Goal: Transaction & Acquisition: Purchase product/service

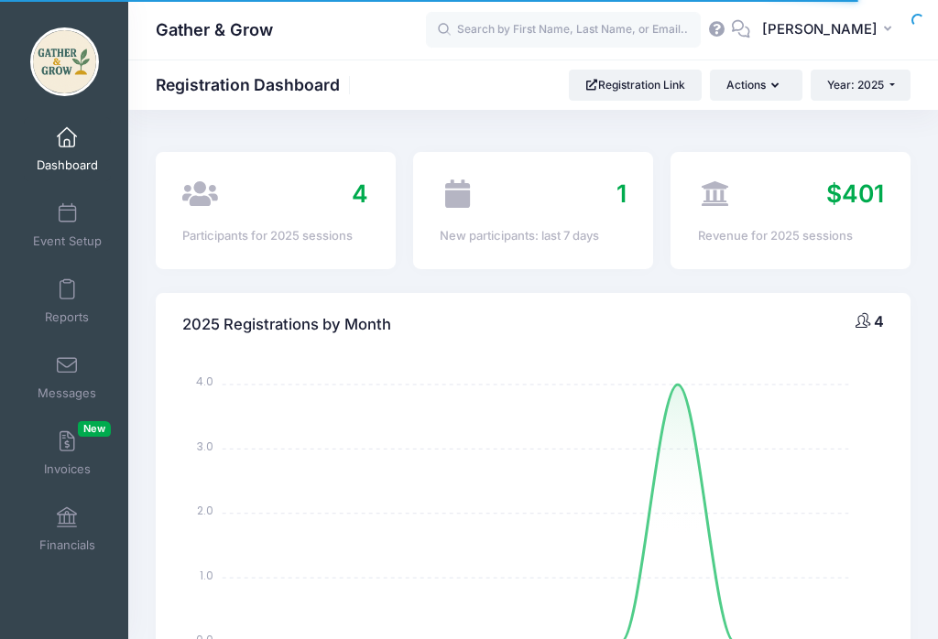
select select
click at [67, 447] on span at bounding box center [67, 442] width 0 height 20
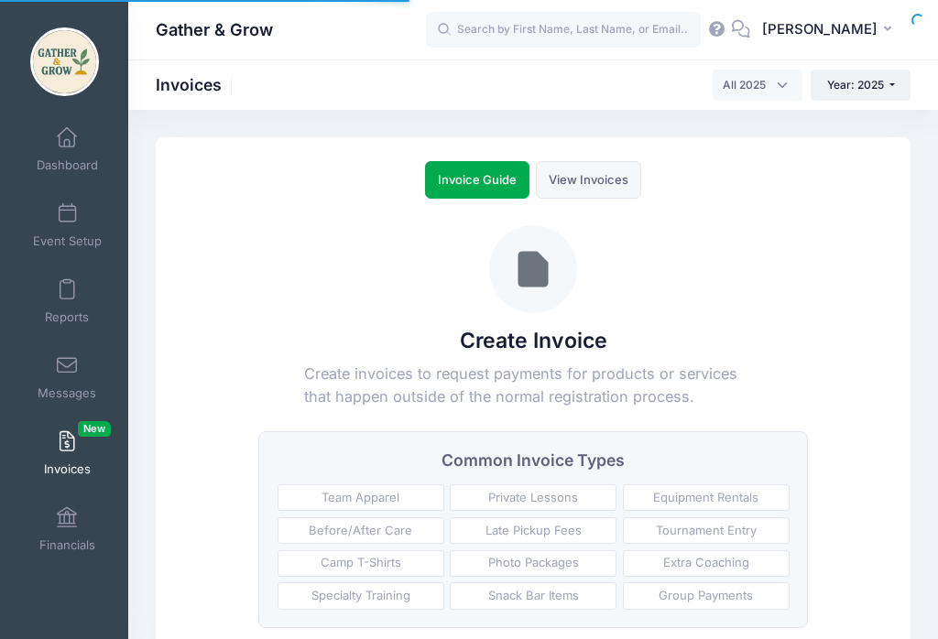
select select
click at [573, 177] on link "View Invoices" at bounding box center [588, 180] width 105 height 38
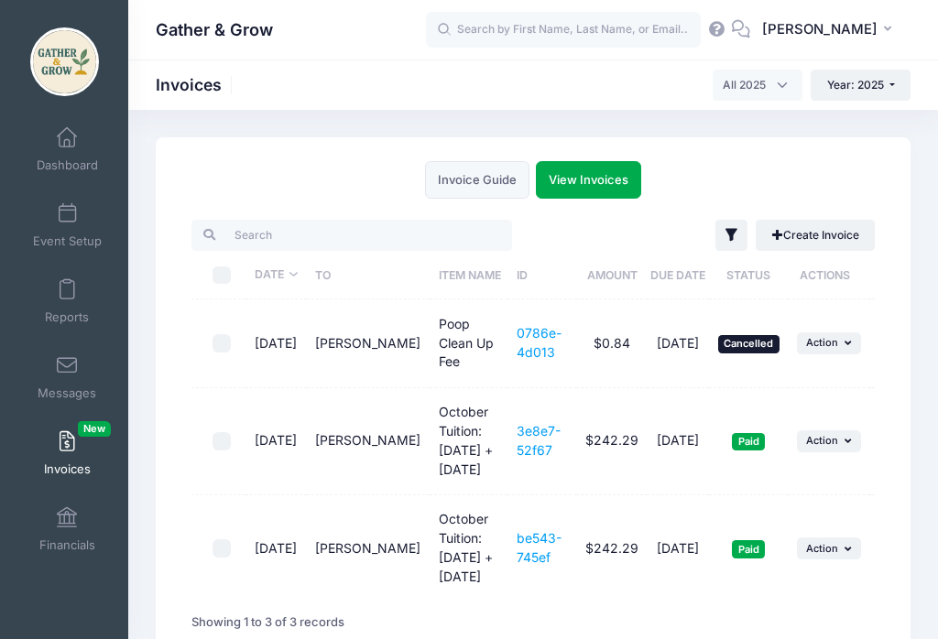
click at [840, 430] on button "... Action" at bounding box center [829, 441] width 64 height 22
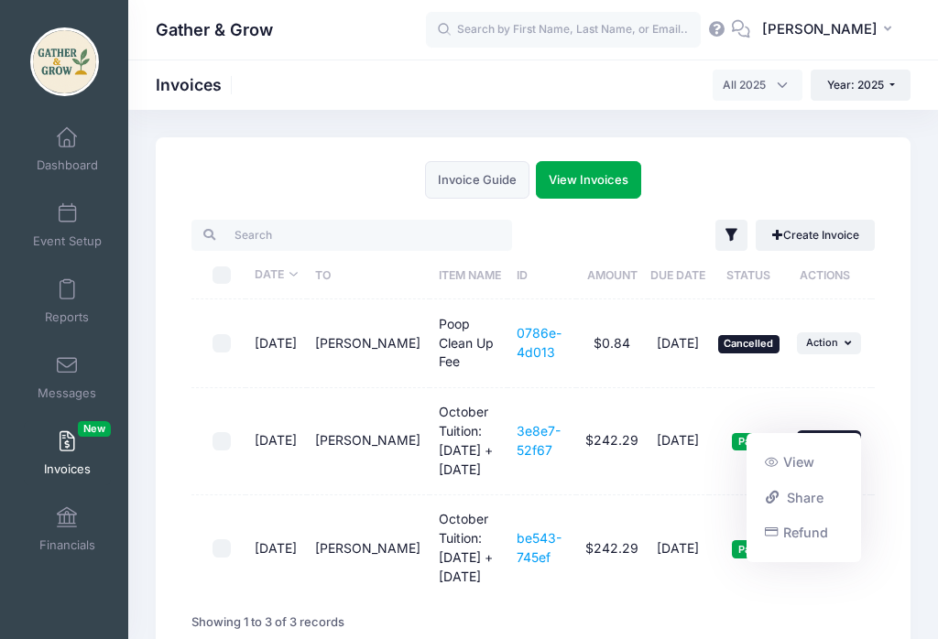
click at [905, 417] on div "Invoice Guide View Invoices Create Invoice Create invoices to request payments …" at bounding box center [533, 406] width 755 height 539
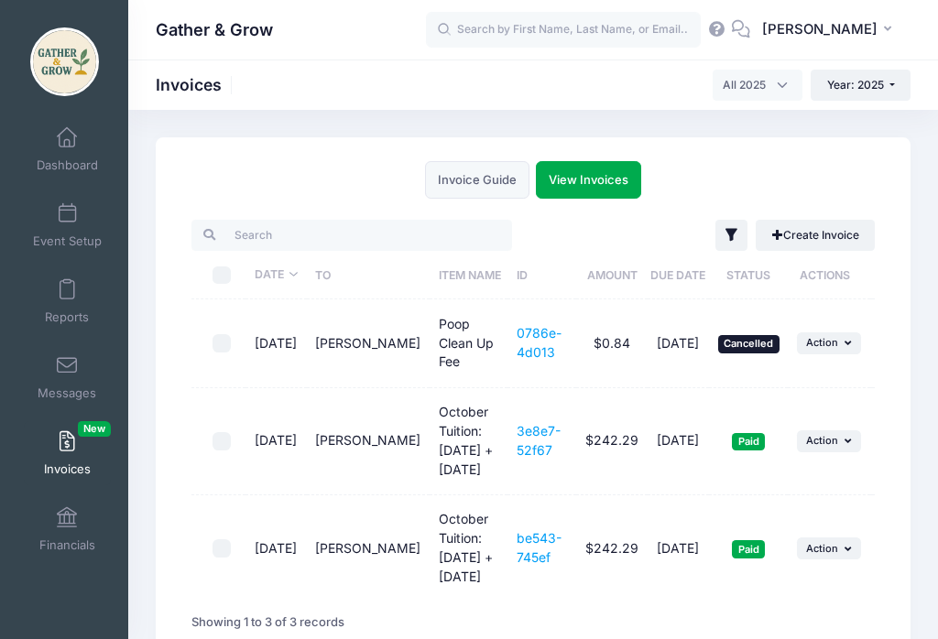
click at [67, 218] on span at bounding box center [67, 214] width 0 height 20
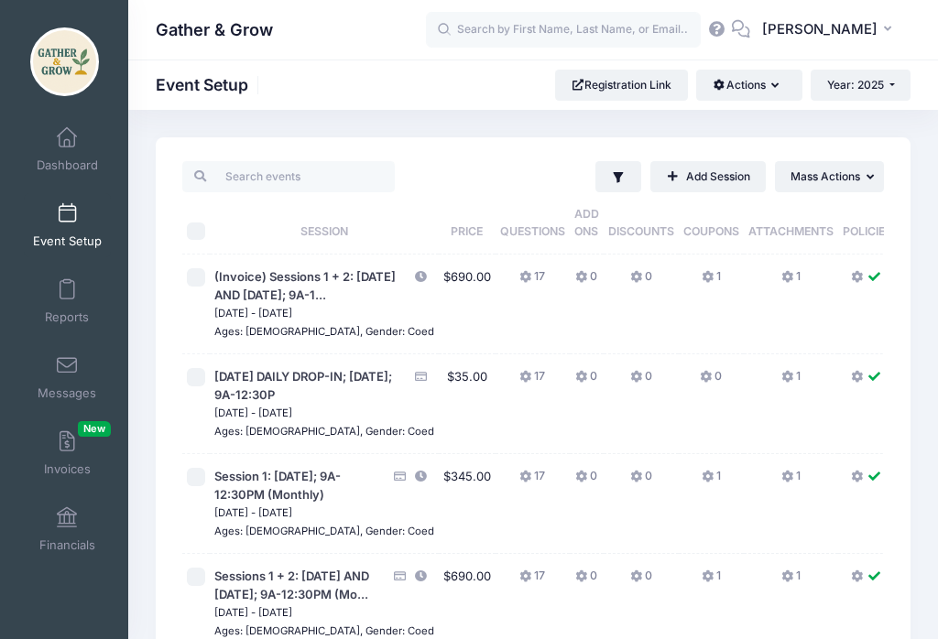
click at [71, 158] on span "Dashboard" at bounding box center [67, 166] width 61 height 16
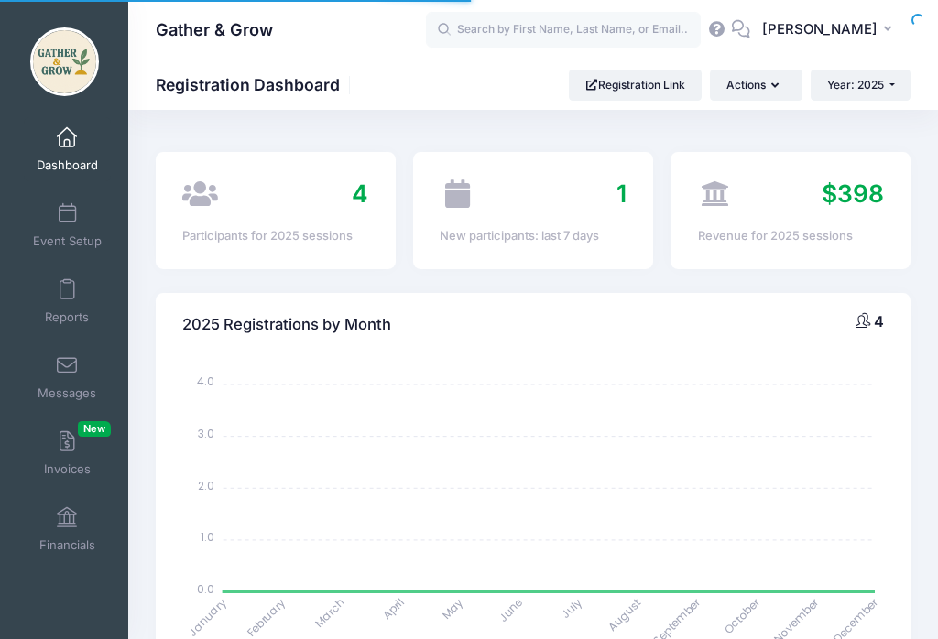
select select
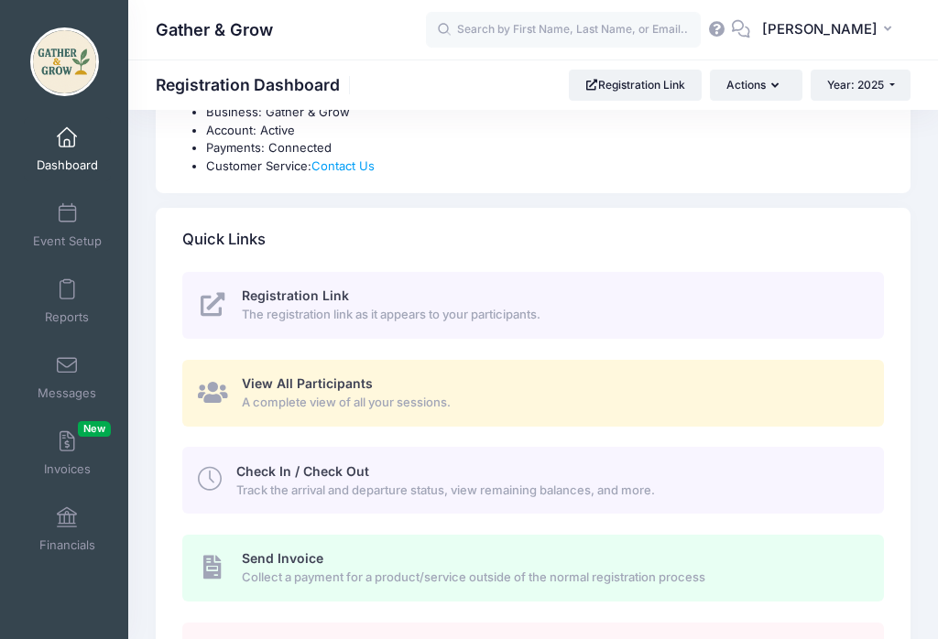
scroll to position [689, 0]
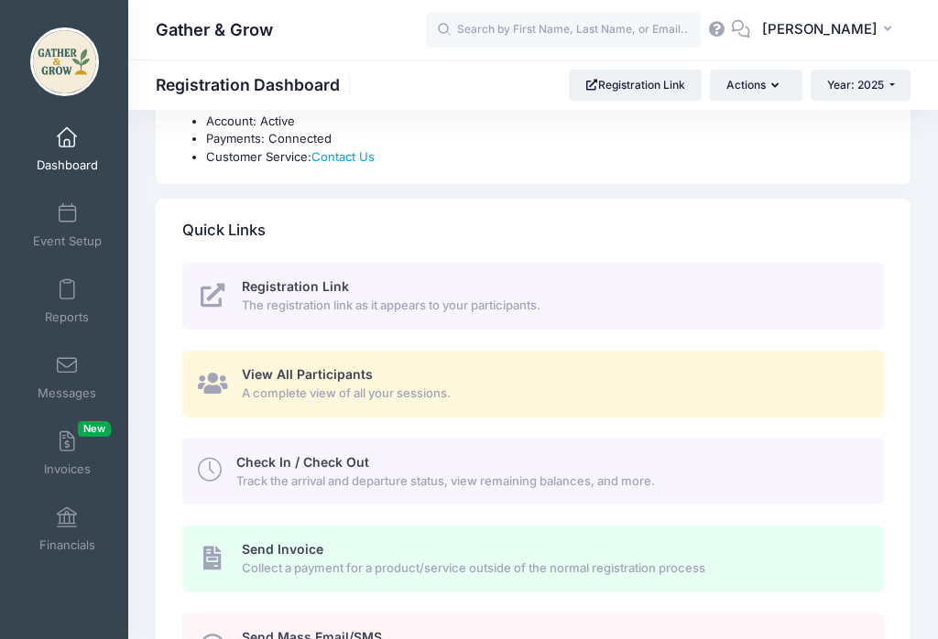
click at [763, 463] on div "Check In / Check Out Track the arrival and departure status, view remaining bal…" at bounding box center [549, 471] width 626 height 37
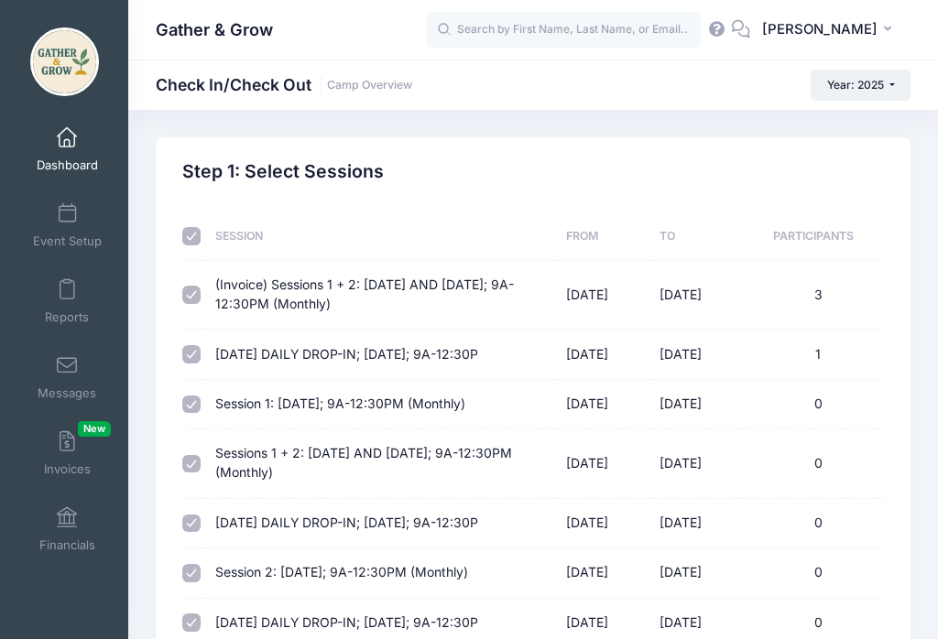
click at [192, 230] on input "checkbox" at bounding box center [191, 236] width 18 height 18
checkbox input "false"
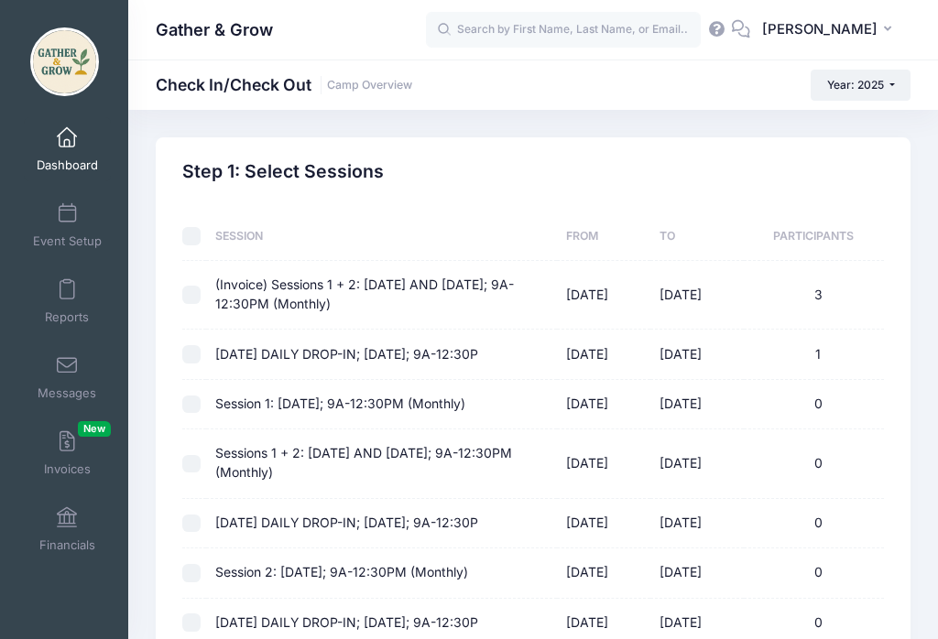
checkbox input "false"
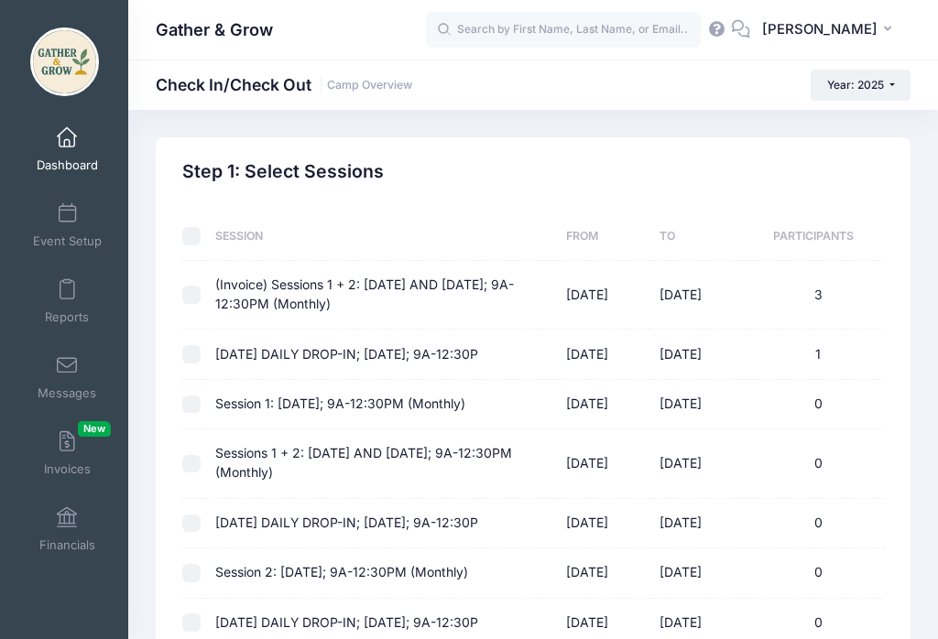
checkbox input "false"
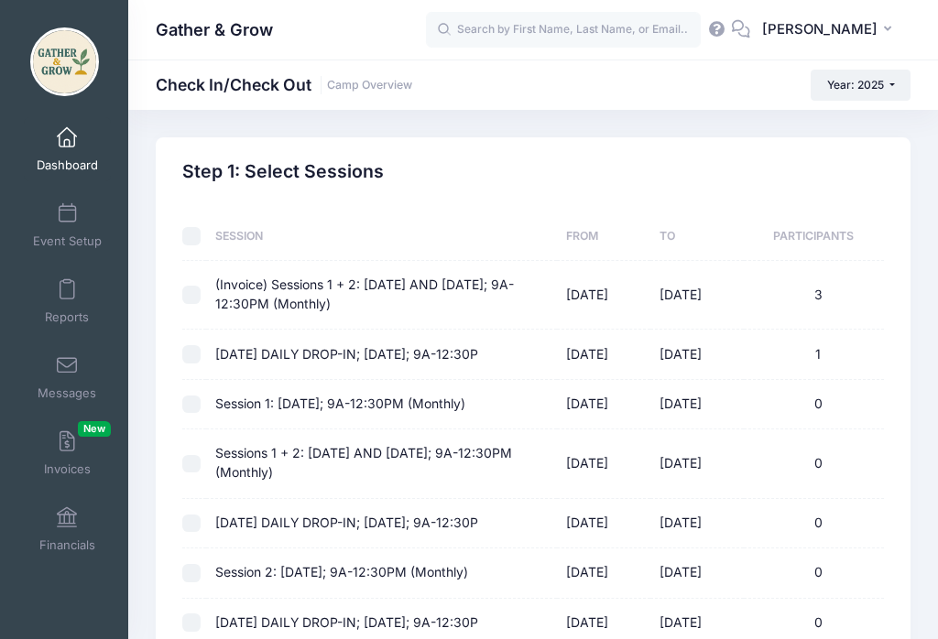
checkbox input "false"
click at [189, 270] on td at bounding box center [194, 295] width 24 height 69
click at [183, 290] on input "checkbox" at bounding box center [191, 295] width 18 height 18
checkbox input "true"
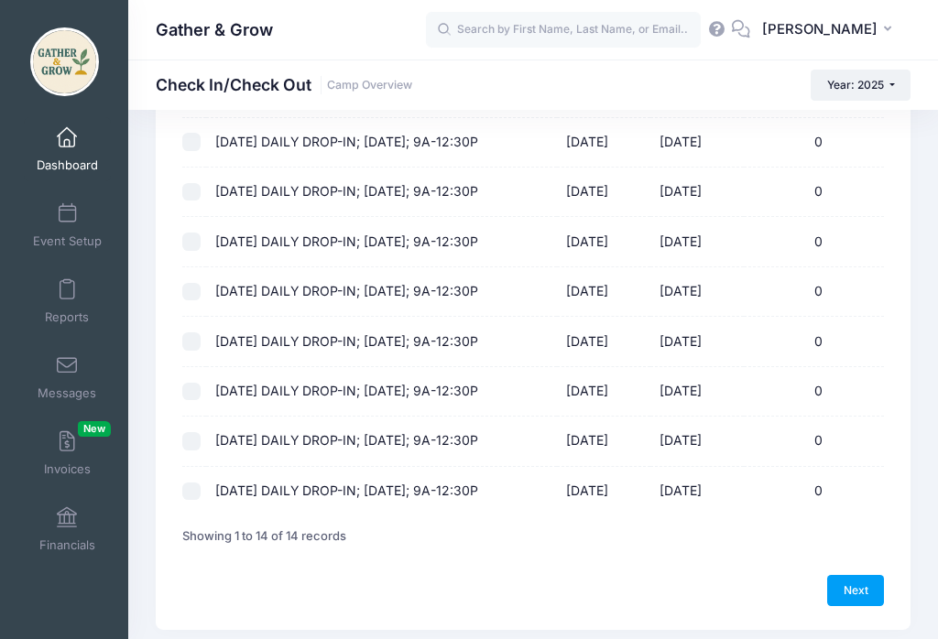
scroll to position [513, 0]
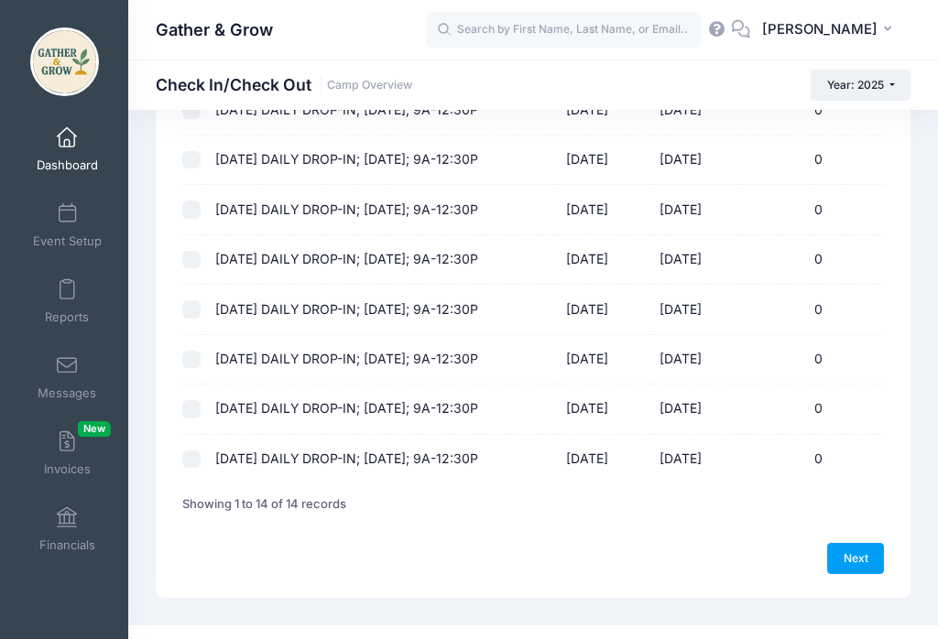
click at [894, 571] on div "Previous Next Step 1 : Select Sessions 1 Select Sessions 2 Check In/Check Out 3" at bounding box center [533, 111] width 755 height 973
click at [854, 557] on link "Next" at bounding box center [855, 558] width 57 height 31
select select "10"
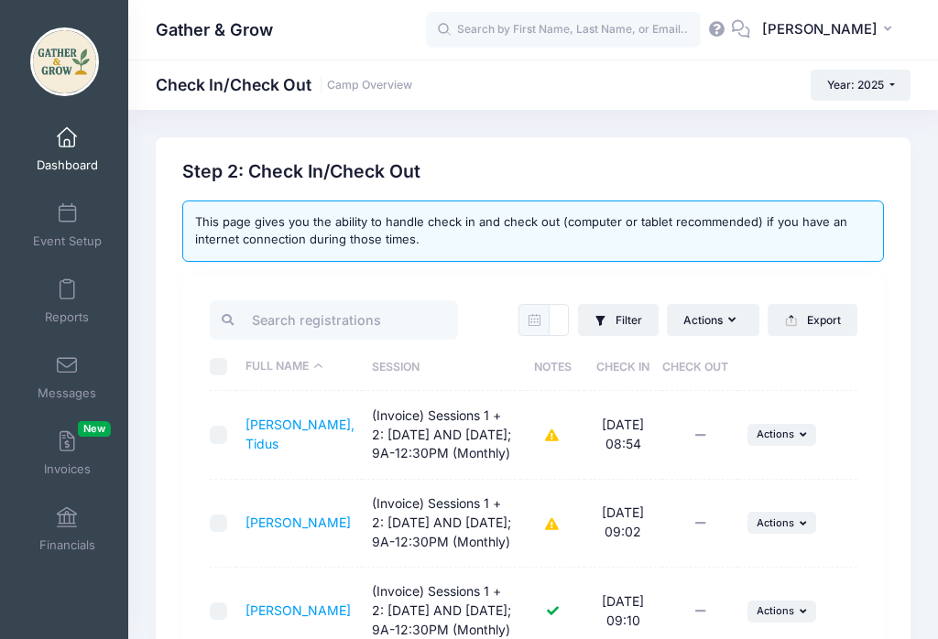
click at [224, 533] on input "checkbox" at bounding box center [219, 524] width 18 height 18
checkbox input "true"
click at [788, 529] on span "Actions" at bounding box center [775, 523] width 38 height 13
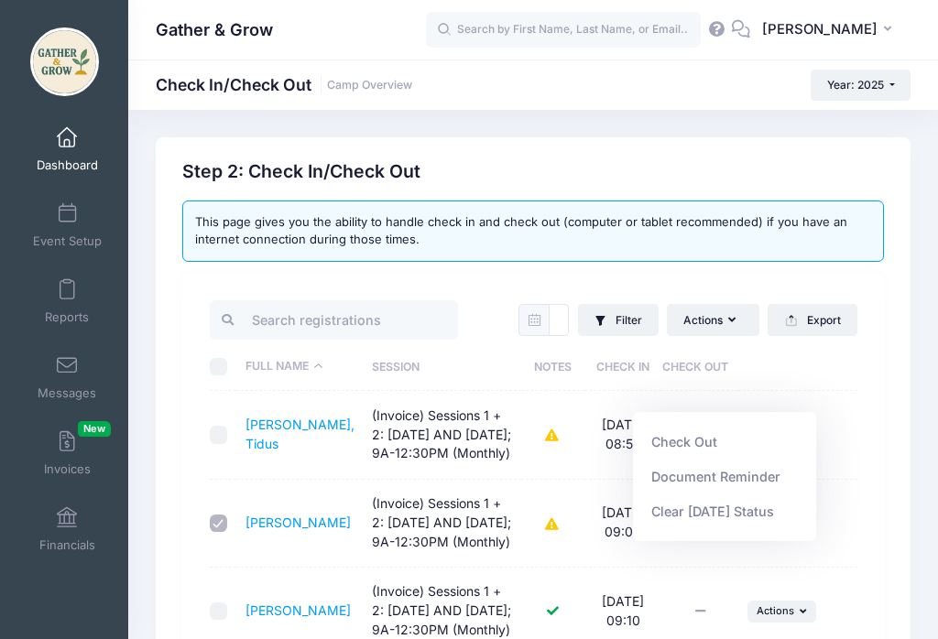
click at [687, 434] on link "Check Out" at bounding box center [725, 441] width 166 height 35
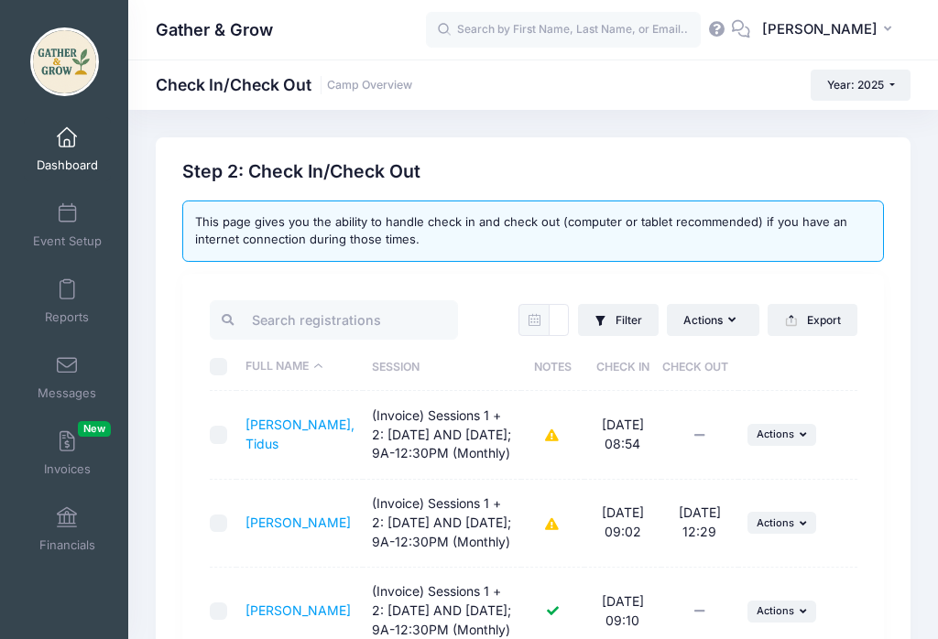
click at [67, 215] on span at bounding box center [67, 214] width 0 height 20
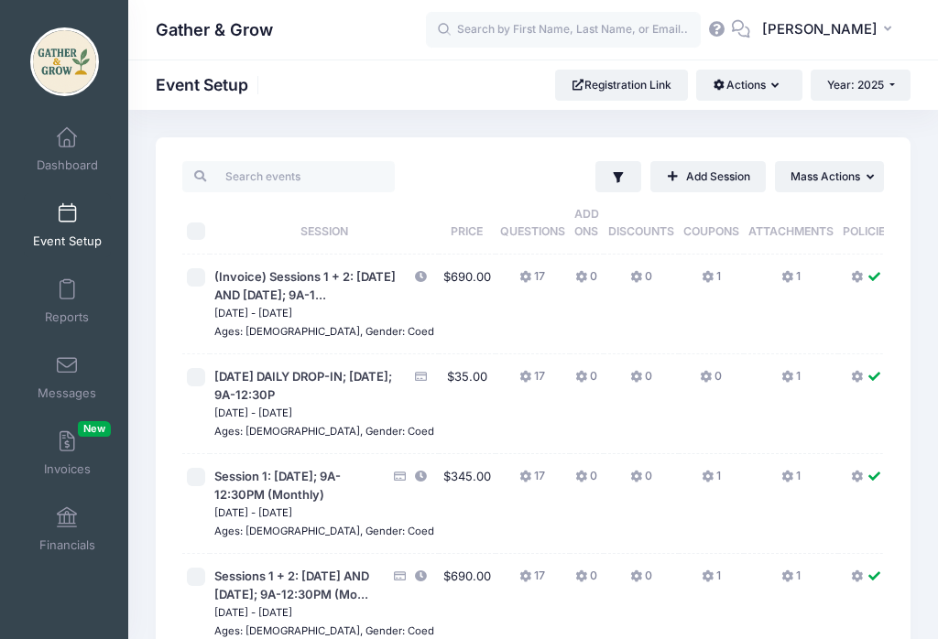
click at [909, 275] on link "3 / 9 Full" at bounding box center [929, 276] width 41 height 15
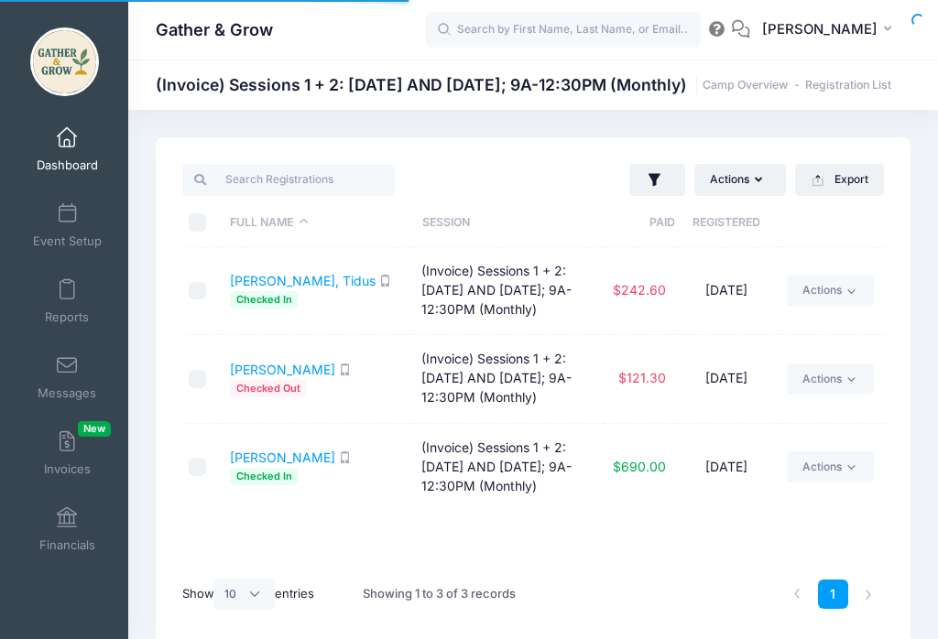
select select "10"
click at [839, 288] on link "Actions" at bounding box center [830, 290] width 87 height 31
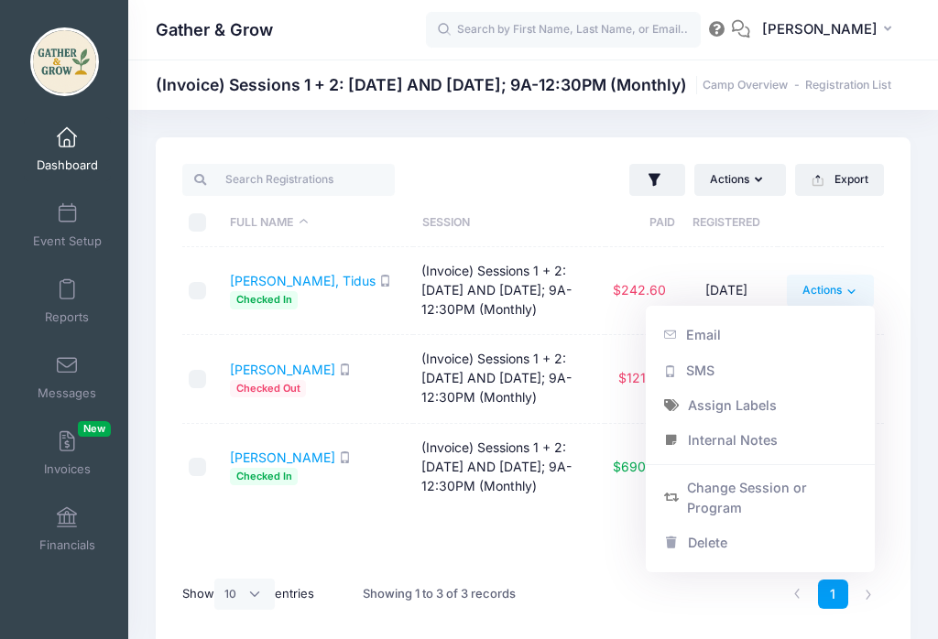
click at [490, 288] on td "(Invoice) Sessions 1 + 2: [DATE] AND [DATE]; 9A-12:30PM (Monthly)" at bounding box center [508, 291] width 191 height 88
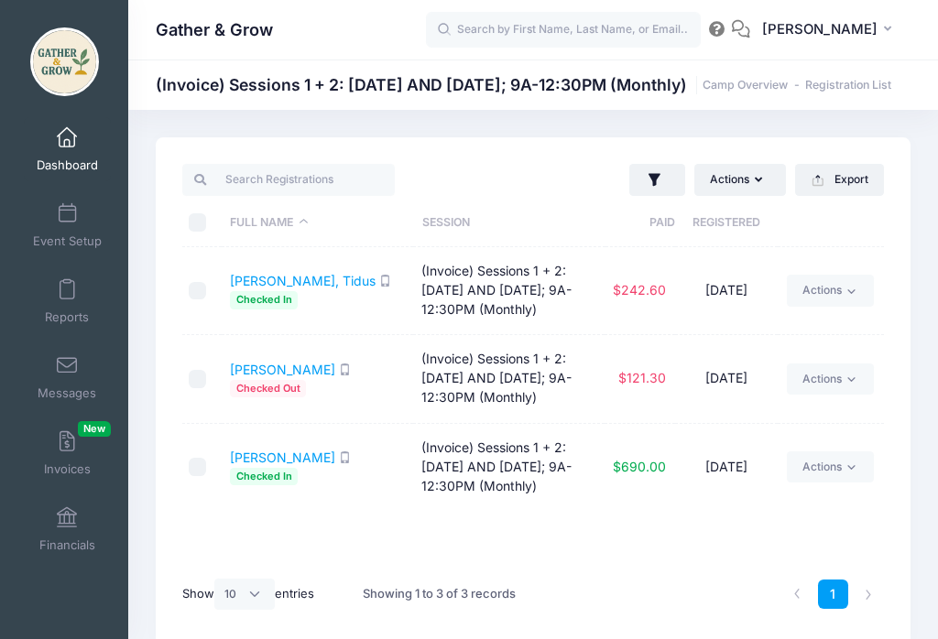
click at [490, 286] on td "(Invoice) Sessions 1 + 2: [DATE] AND [DATE]; 9A-12:30PM (Monthly)" at bounding box center [508, 291] width 191 height 88
click at [257, 278] on link "[PERSON_NAME], Tidus" at bounding box center [303, 281] width 146 height 16
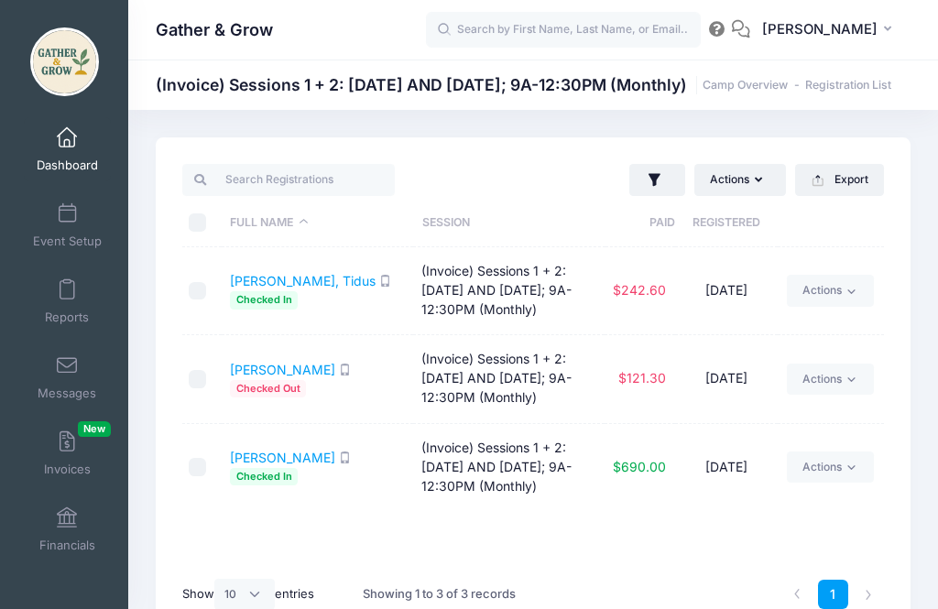
click at [67, 447] on span at bounding box center [67, 442] width 0 height 20
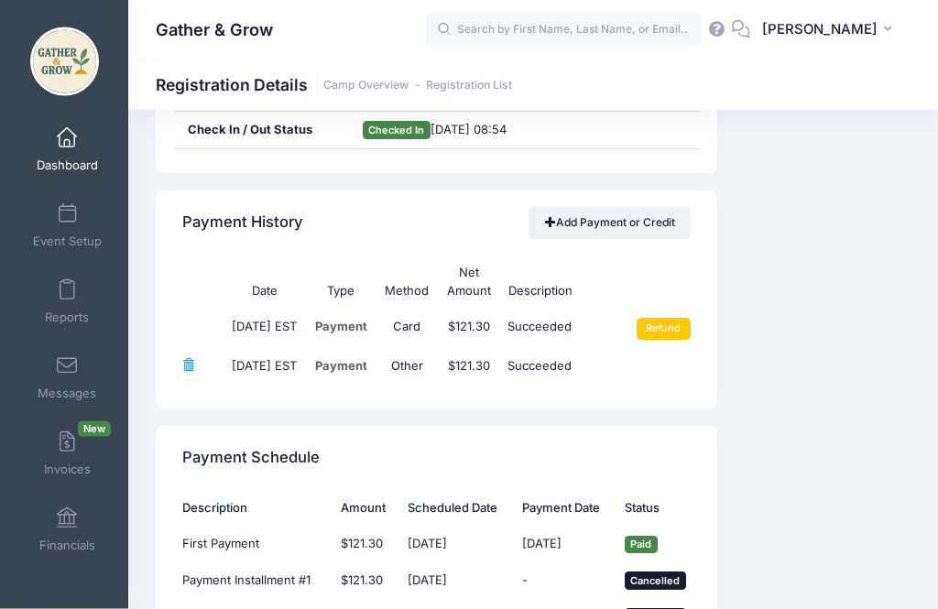
scroll to position [1261, 0]
click at [589, 212] on link "Add Payment or Credit" at bounding box center [609, 222] width 162 height 31
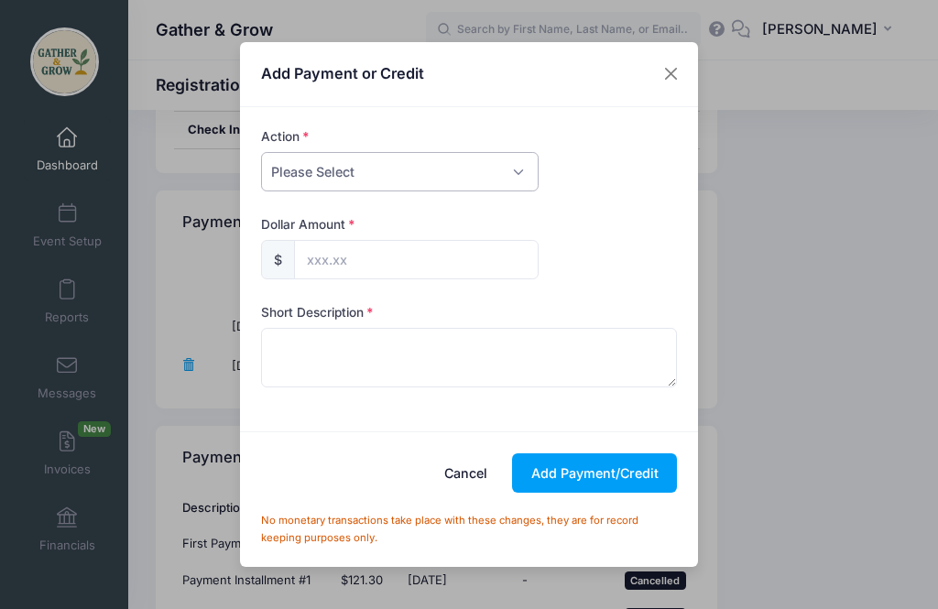
click at [517, 191] on select "Please Select Payment Credit Refund (Offline)" at bounding box center [399, 171] width 277 height 39
select select "payment"
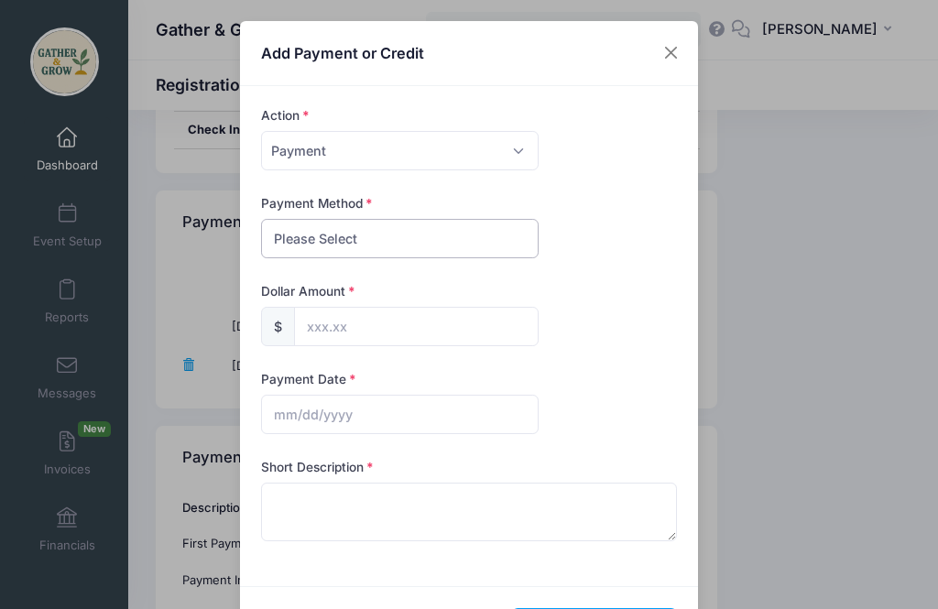
click at [447, 234] on select "Please Select PayPal Cash Check Bank Transfer Other" at bounding box center [399, 238] width 277 height 39
select select "other"
click at [464, 324] on input "text" at bounding box center [416, 326] width 245 height 39
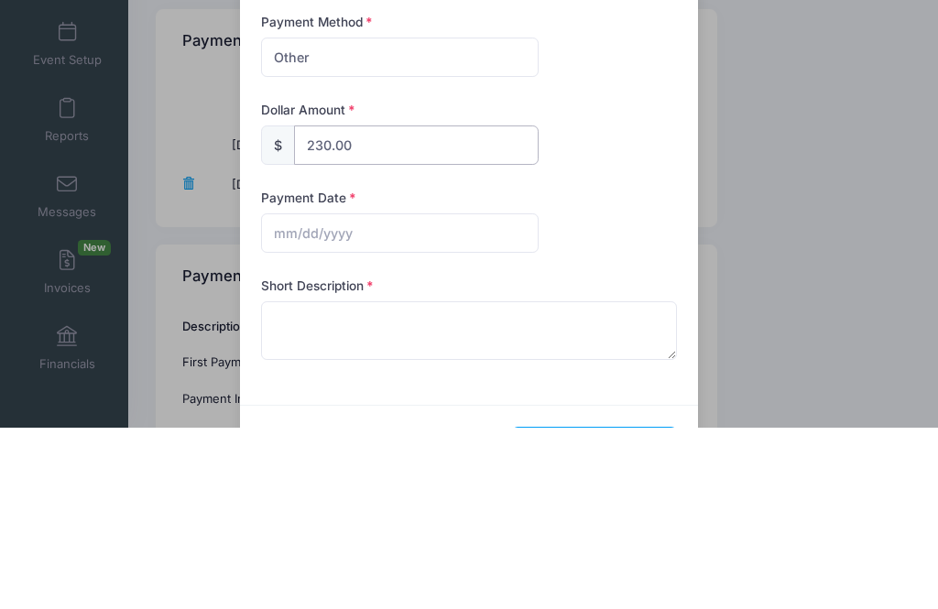
type input "230.00"
click at [598, 183] on form "Action Please Select Payment Credit Refund (Offline) Payment Method Please Sele…" at bounding box center [469, 335] width 434 height 459
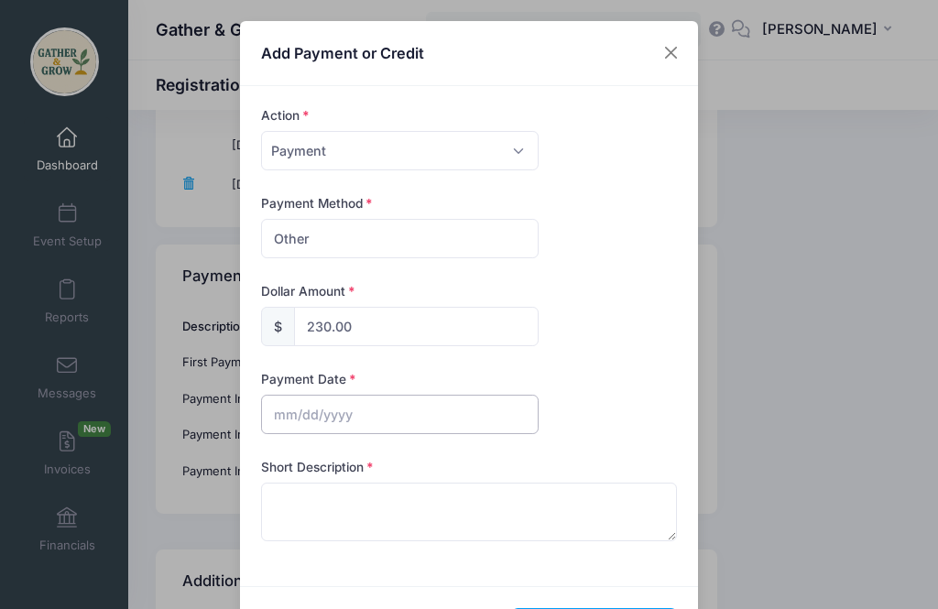
click at [376, 412] on input "text" at bounding box center [399, 414] width 277 height 39
click at [666, 52] on button "Close" at bounding box center [671, 53] width 33 height 33
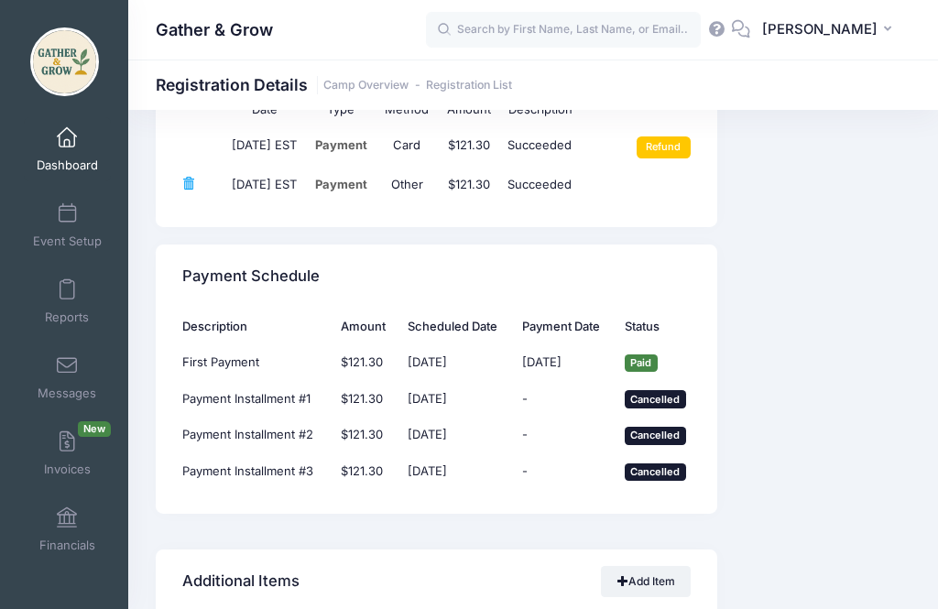
click at [62, 158] on span "Dashboard" at bounding box center [67, 166] width 61 height 16
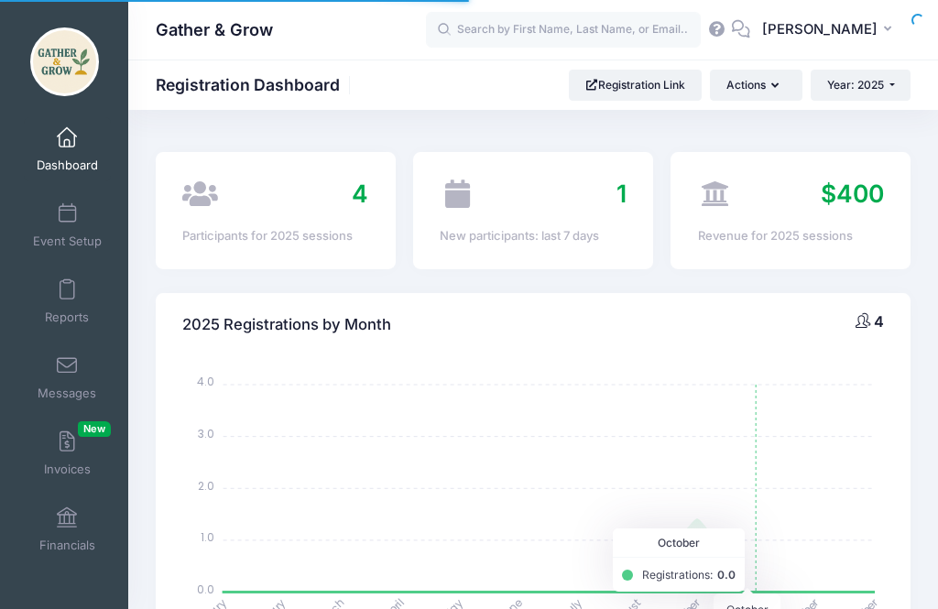
select select
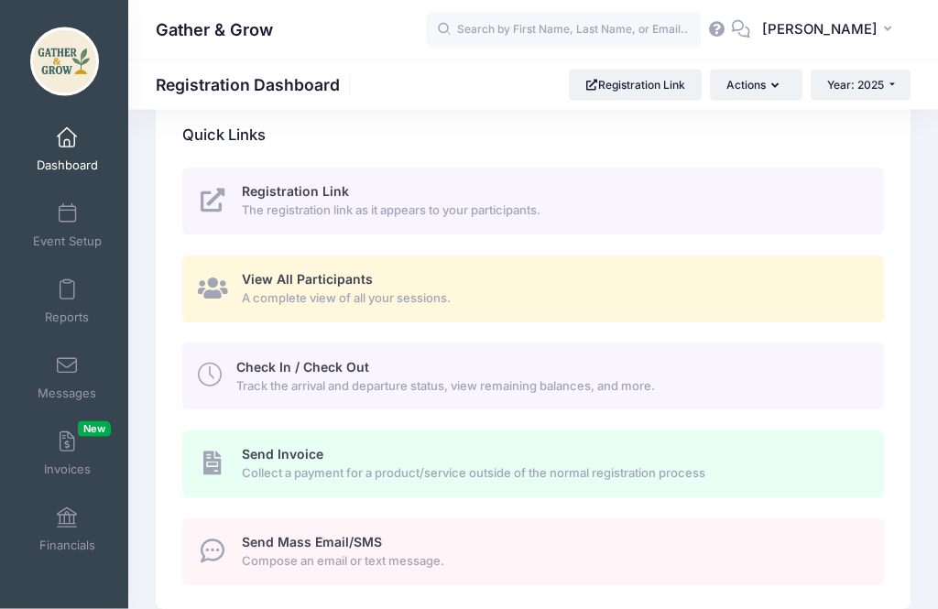
scroll to position [785, 0]
click at [353, 360] on span "Check In / Check Out" at bounding box center [302, 366] width 133 height 16
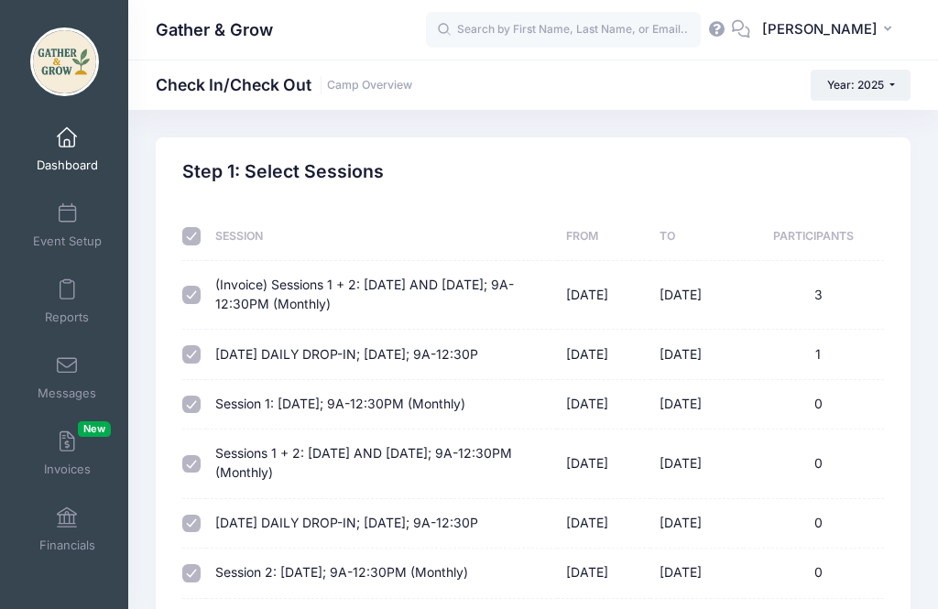
click at [198, 226] on th at bounding box center [194, 236] width 24 height 49
click at [187, 235] on input "checkbox" at bounding box center [191, 236] width 18 height 18
checkbox input "false"
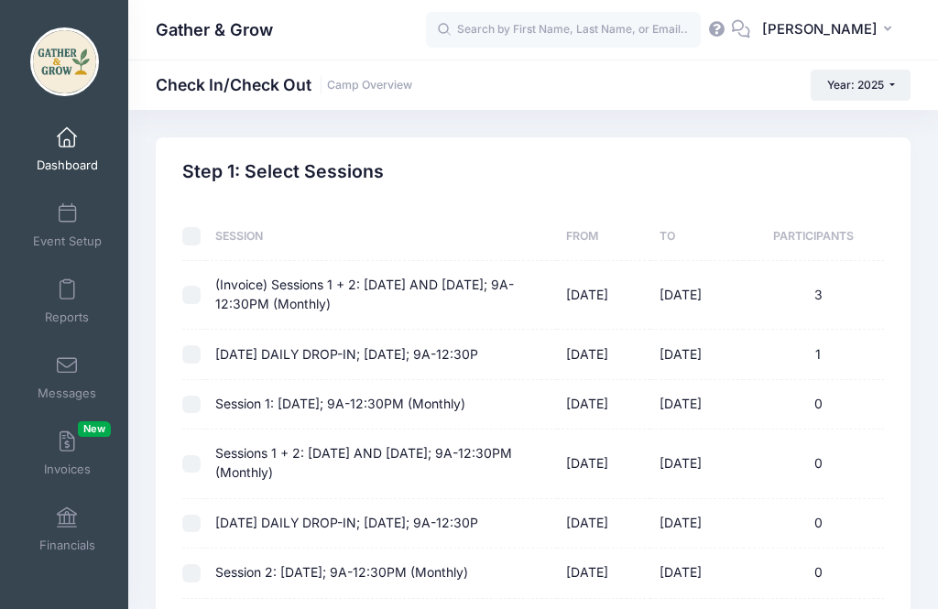
checkbox input "false"
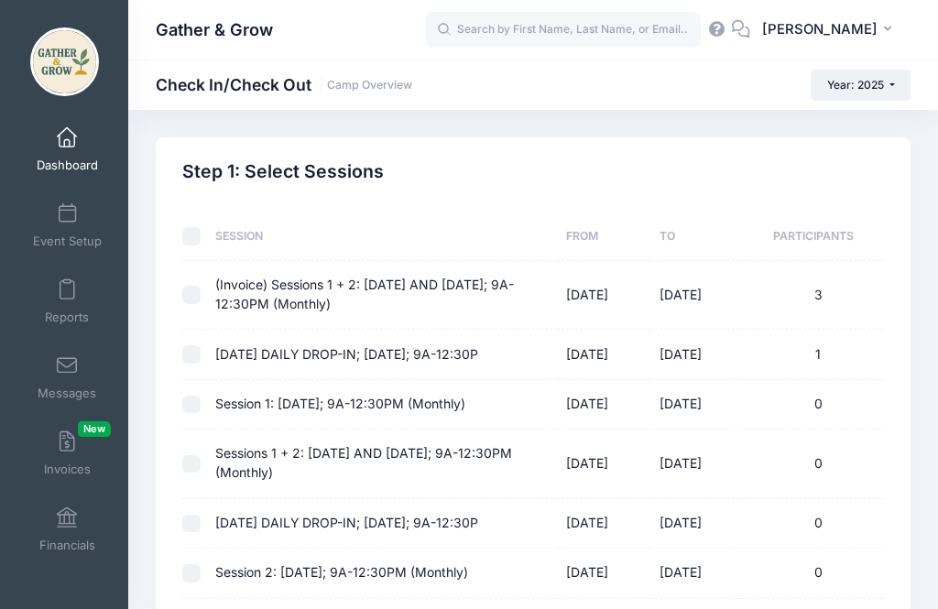
checkbox input "false"
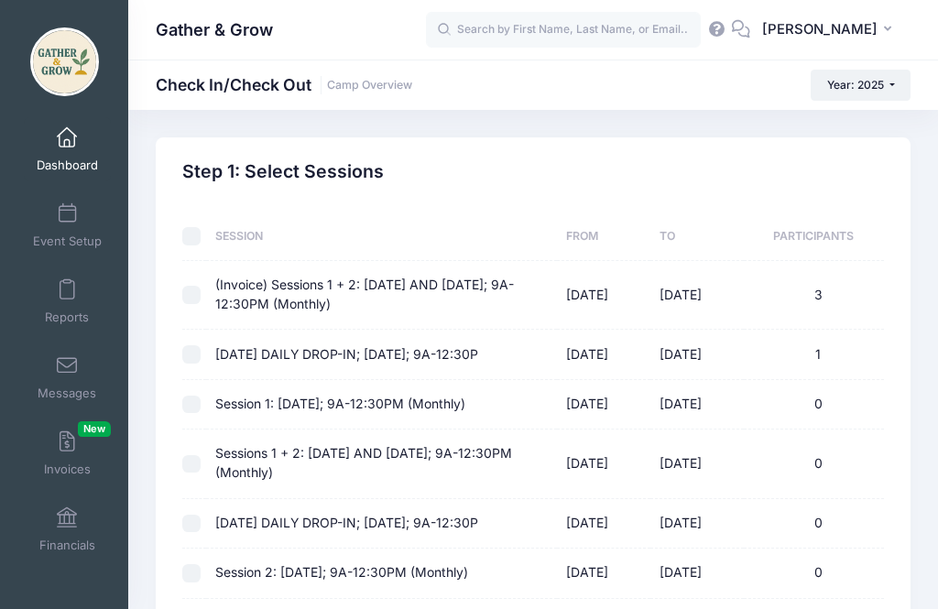
checkbox input "false"
click at [196, 295] on input "checkbox" at bounding box center [191, 295] width 18 height 18
checkbox input "true"
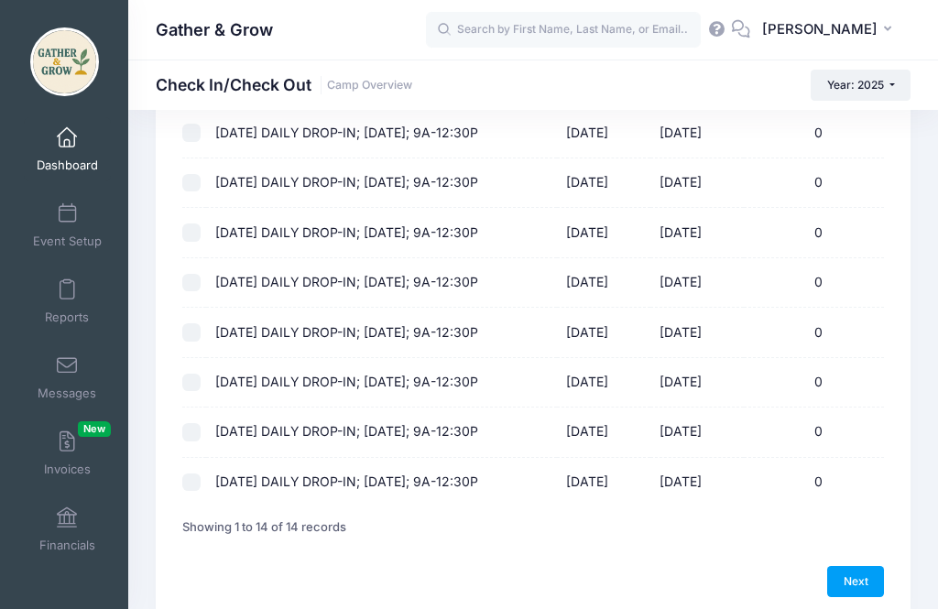
scroll to position [513, 0]
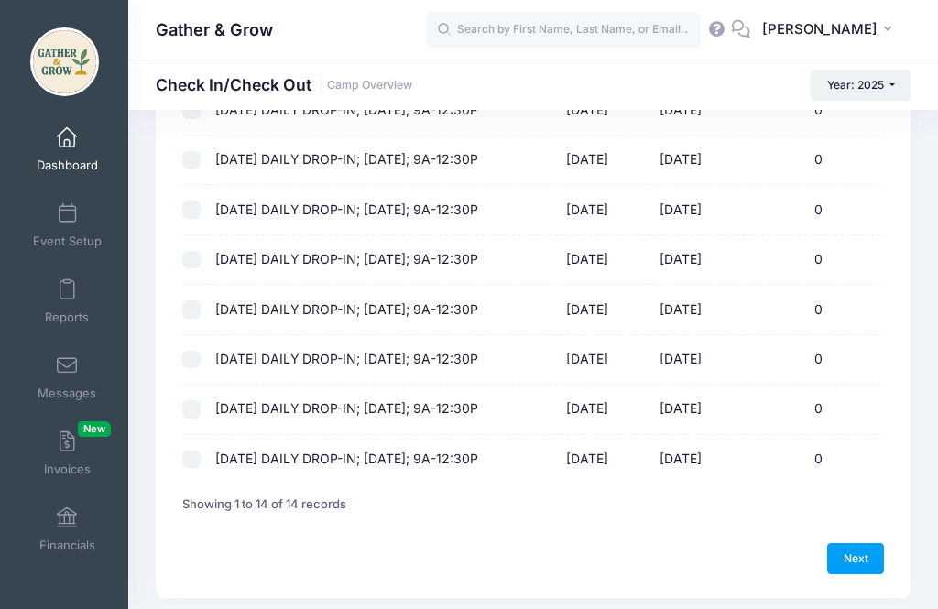
click at [854, 563] on link "Next" at bounding box center [855, 558] width 57 height 31
select select "10"
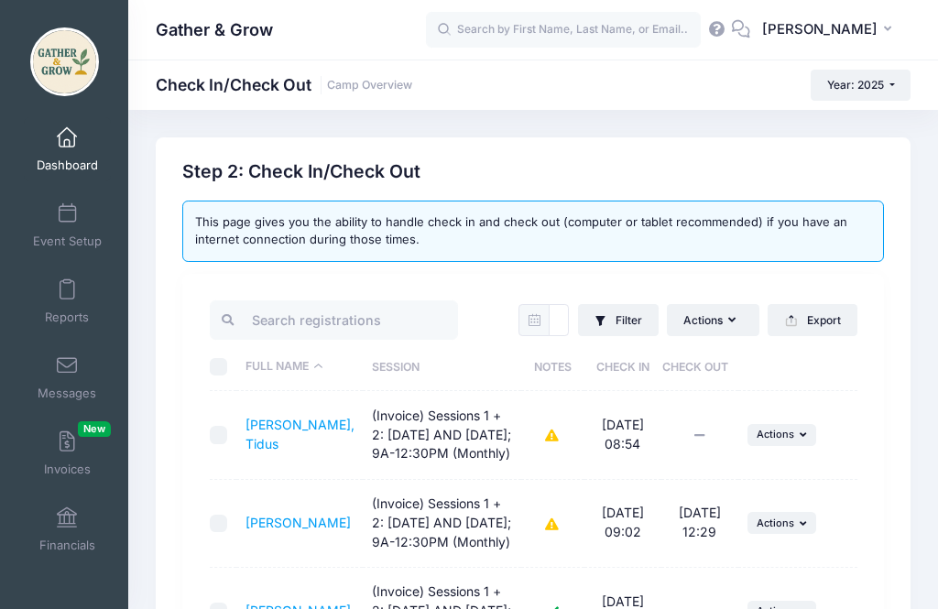
click at [211, 443] on input "checkbox" at bounding box center [219, 435] width 18 height 18
checkbox input "true"
click at [774, 440] on span "Actions" at bounding box center [775, 434] width 38 height 13
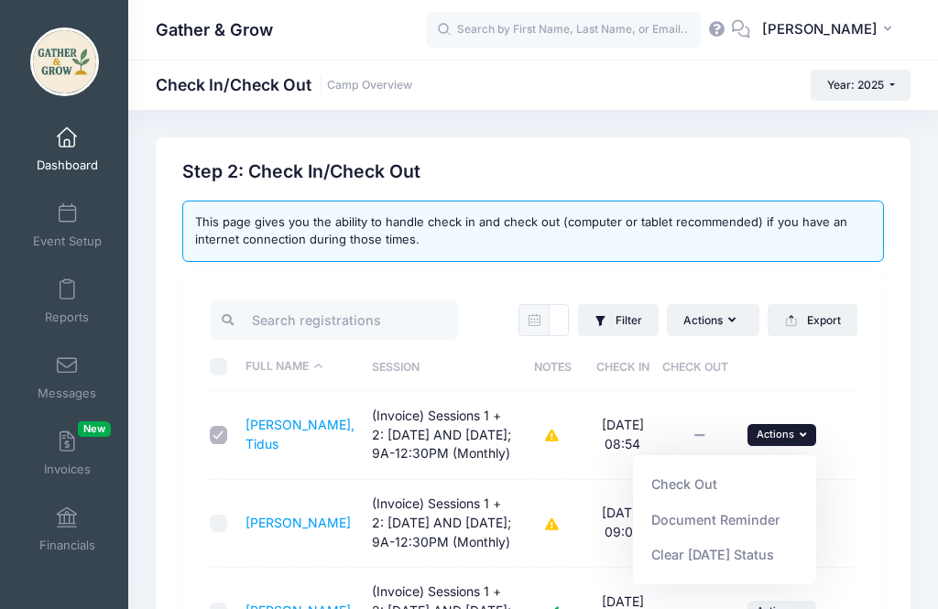
click at [683, 483] on link "Check Out" at bounding box center [725, 484] width 166 height 35
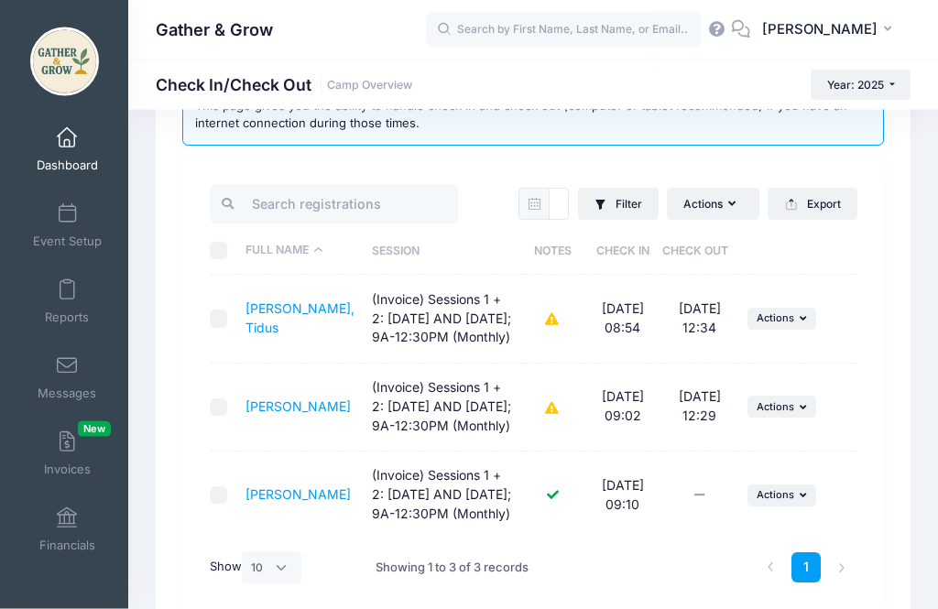
scroll to position [134, 0]
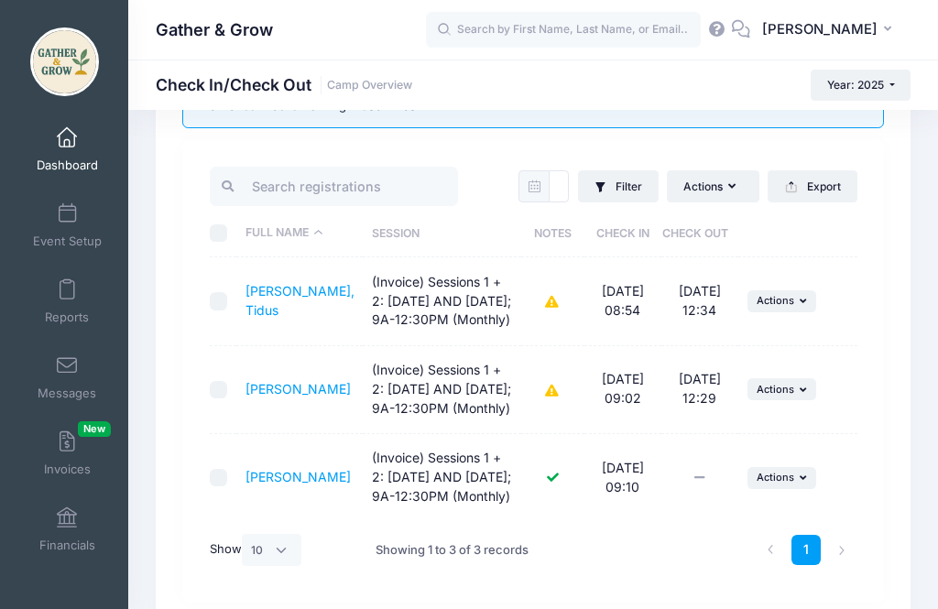
click at [211, 487] on input "checkbox" at bounding box center [219, 478] width 18 height 18
checkbox input "true"
click at [792, 484] on span "Actions" at bounding box center [775, 477] width 38 height 13
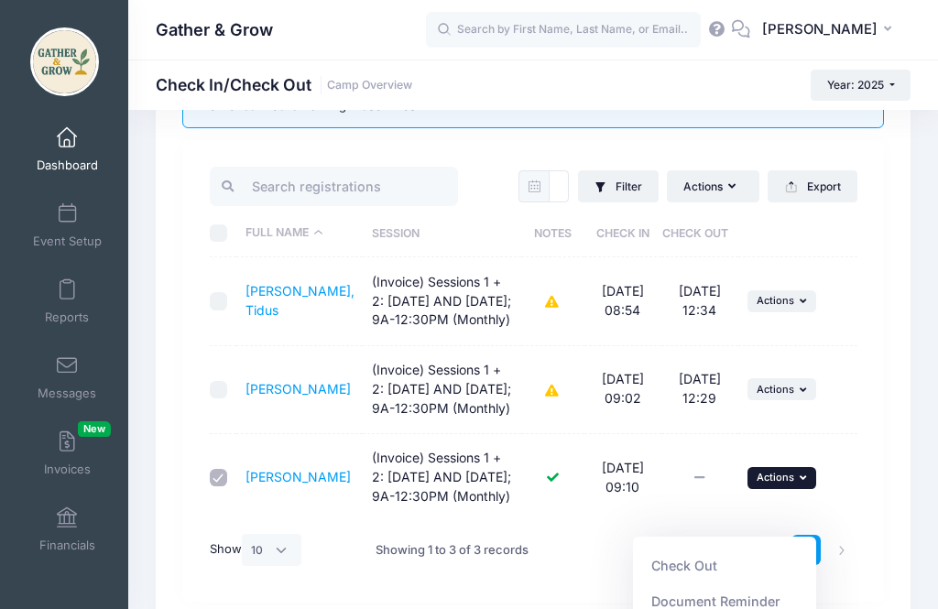
click at [678, 562] on link "Check Out" at bounding box center [725, 566] width 166 height 35
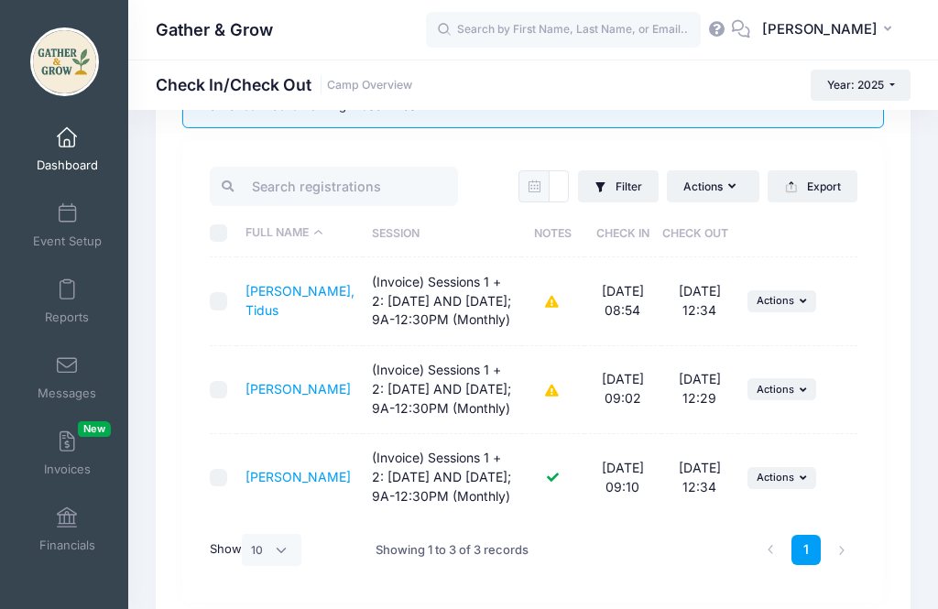
click at [280, 310] on link "Duarte, Tidus" at bounding box center [299, 300] width 109 height 35
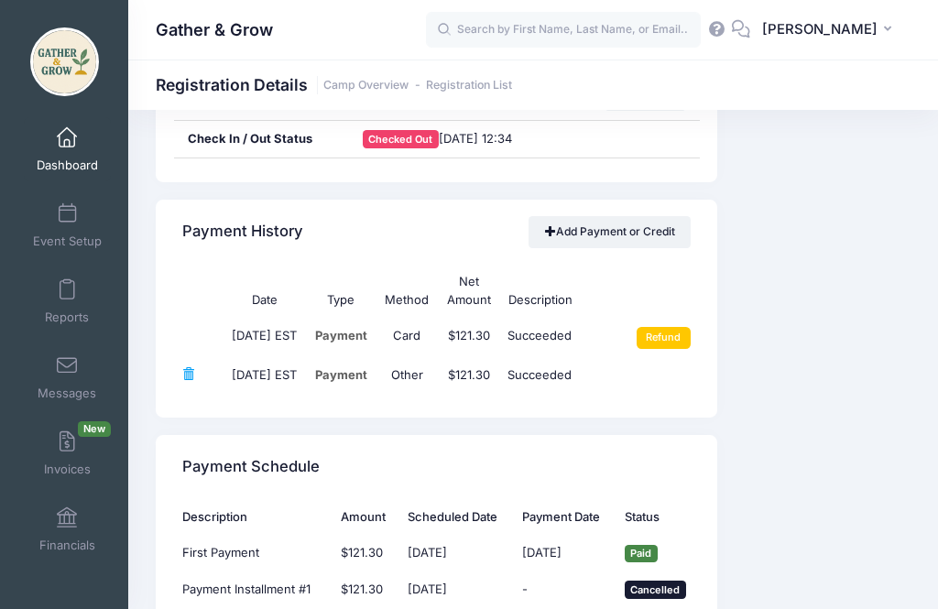
scroll to position [1231, 0]
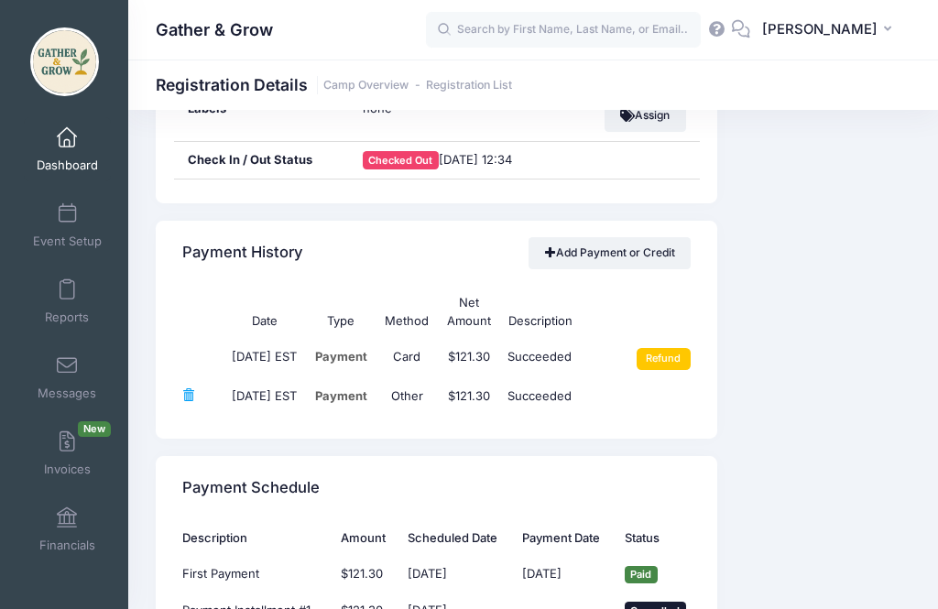
click at [609, 237] on link "Add Payment or Credit" at bounding box center [609, 252] width 162 height 31
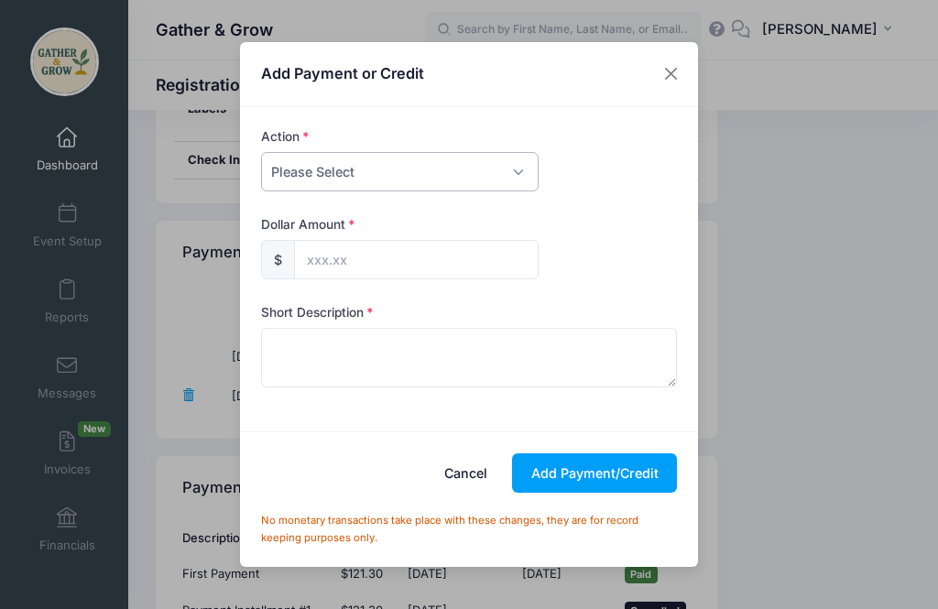
click at [493, 191] on select "Please Select Payment Credit Refund (Offline)" at bounding box center [399, 171] width 277 height 39
select select "payment"
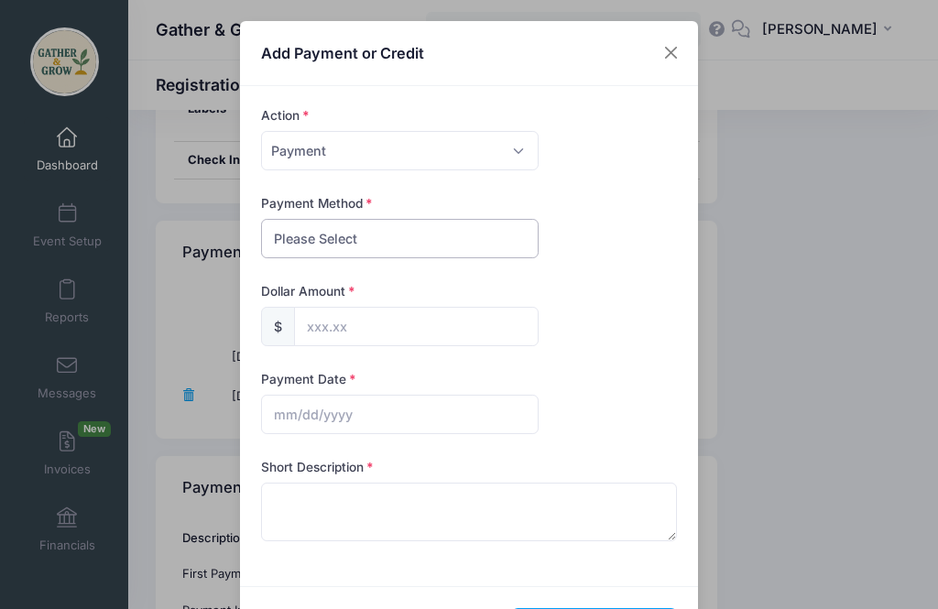
click at [462, 236] on select "Please Select PayPal Cash Check Bank Transfer Other" at bounding box center [399, 238] width 277 height 39
select select "other"
click at [408, 329] on input "text" at bounding box center [416, 326] width 245 height 39
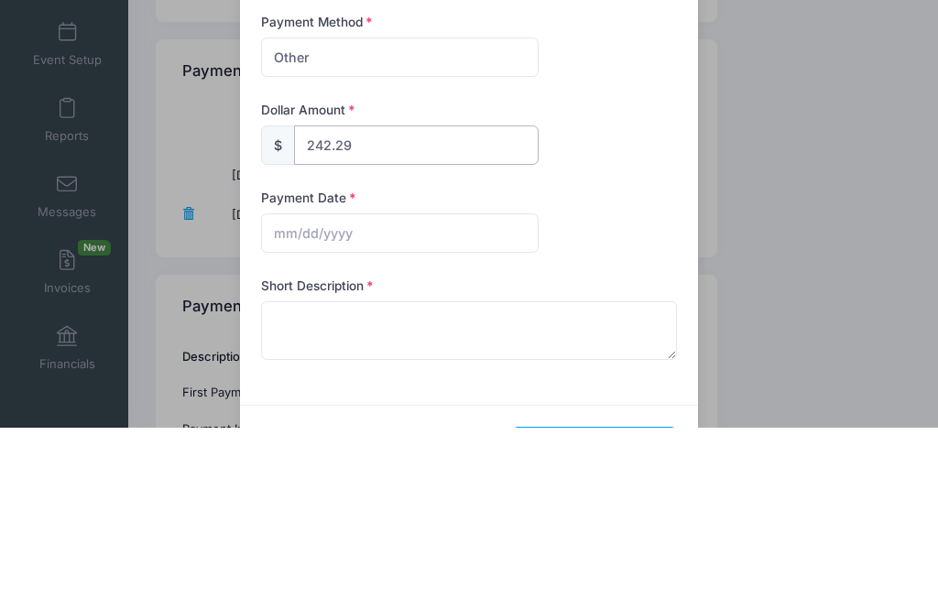
type input "242.29"
click at [450, 395] on input "text" at bounding box center [399, 414] width 277 height 39
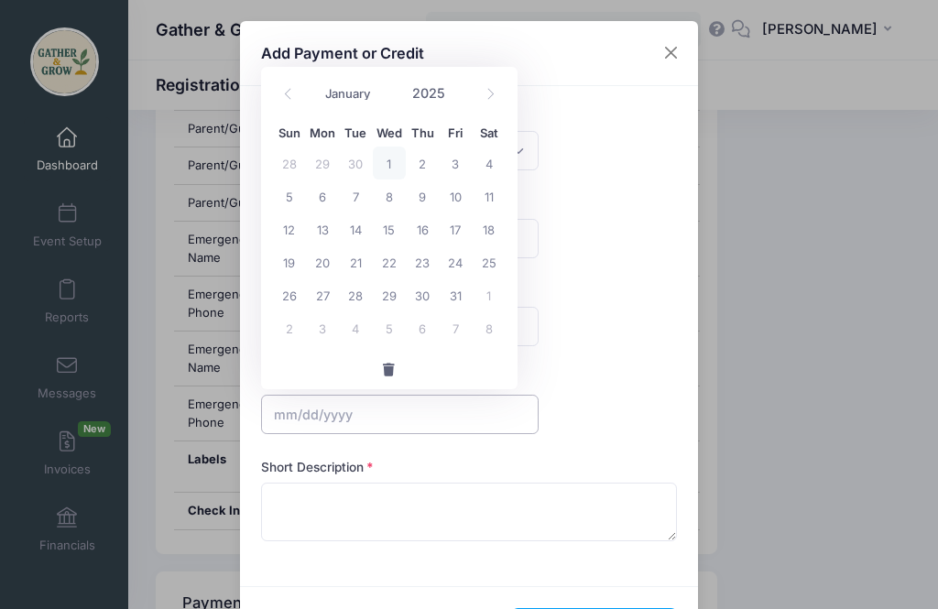
scroll to position [875, 0]
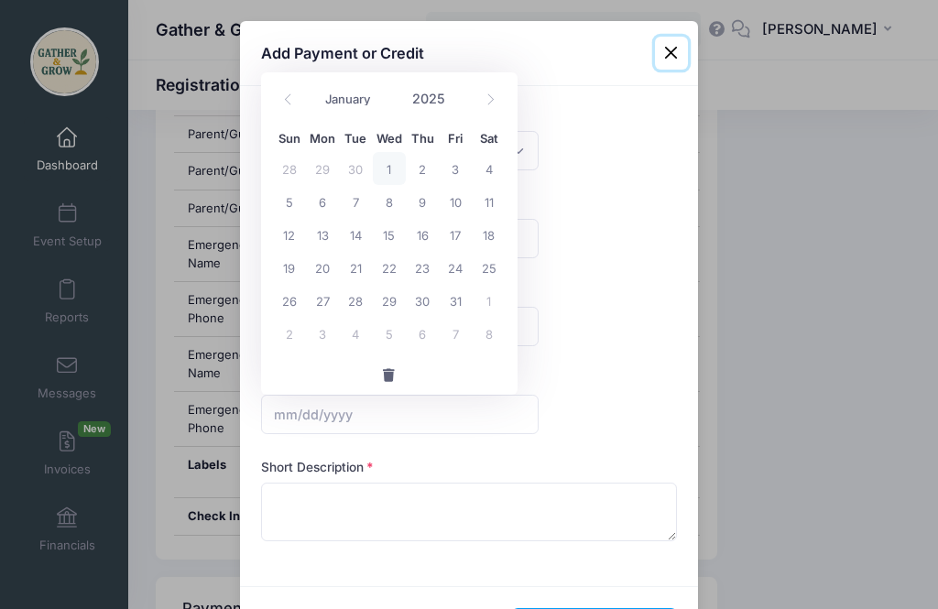
click at [318, 171] on span "29" at bounding box center [322, 168] width 33 height 33
type input "09/29/2025"
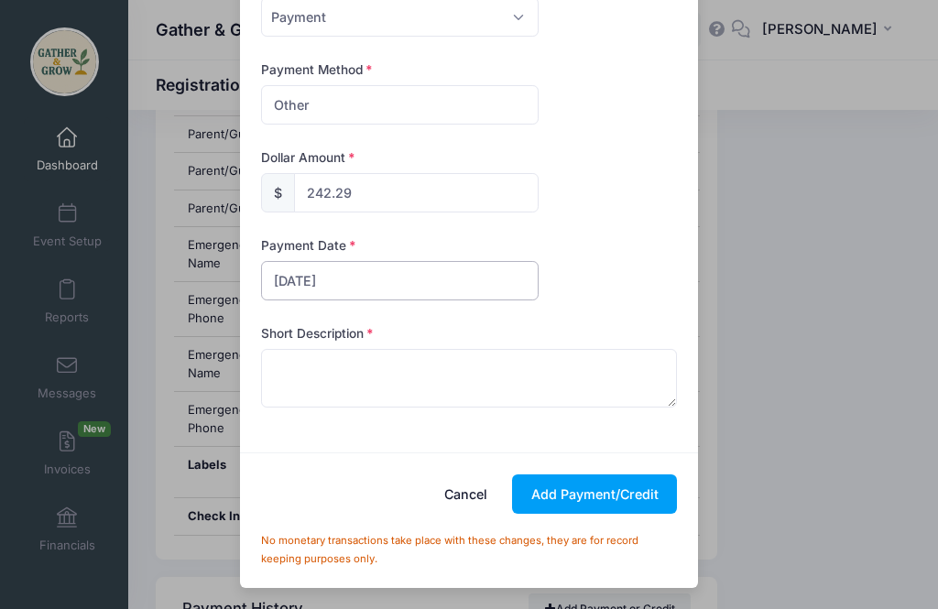
scroll to position [135, 0]
click at [328, 363] on textarea at bounding box center [469, 378] width 417 height 59
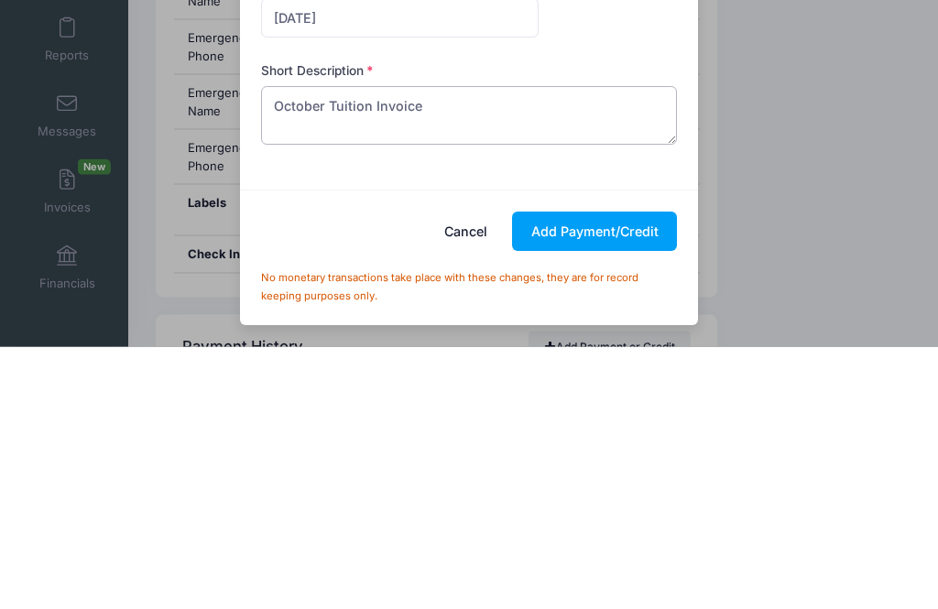
type textarea "October Tuition Invoice"
click at [570, 474] on button "Add Payment/Credit" at bounding box center [594, 493] width 165 height 39
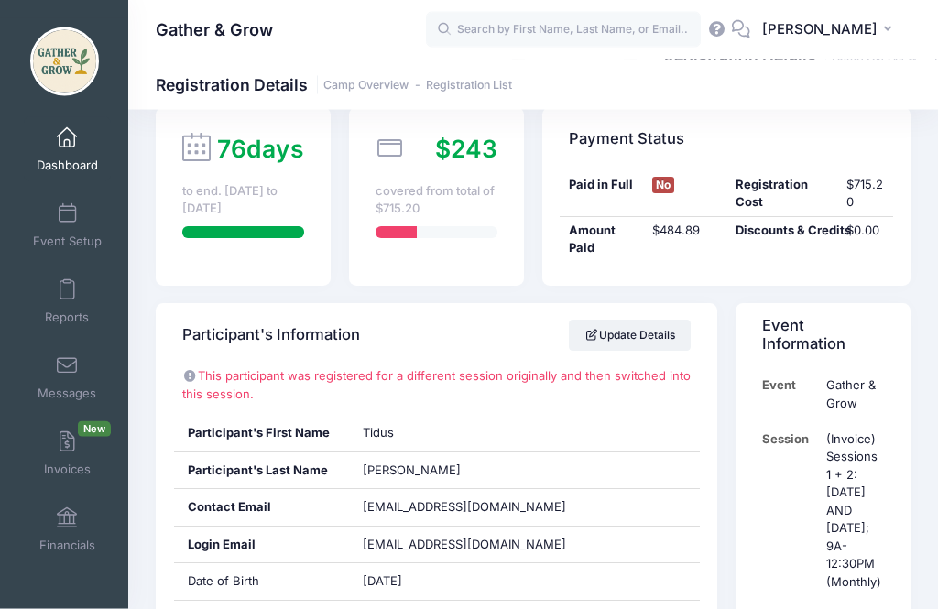
scroll to position [0, 0]
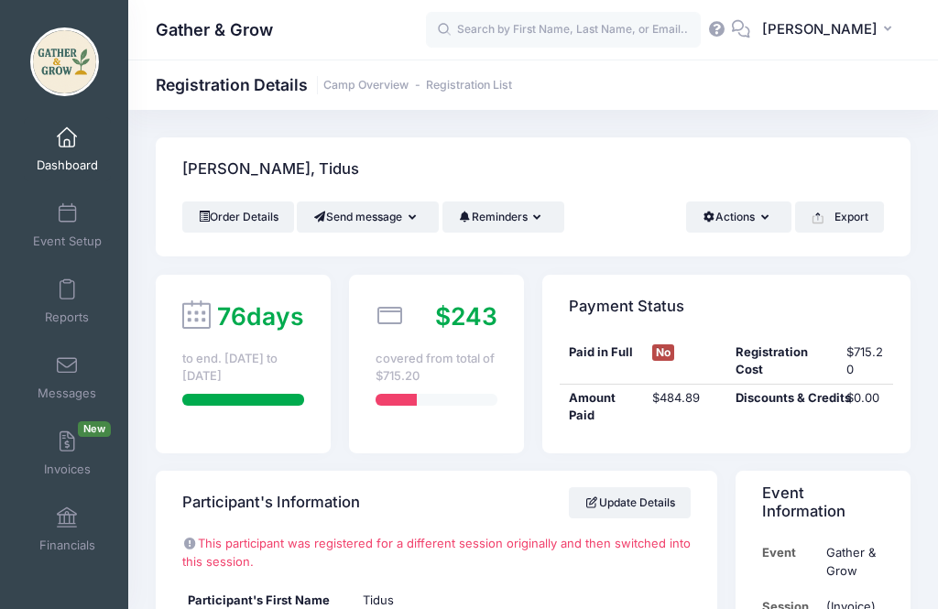
click at [71, 160] on span "Dashboard" at bounding box center [67, 166] width 61 height 16
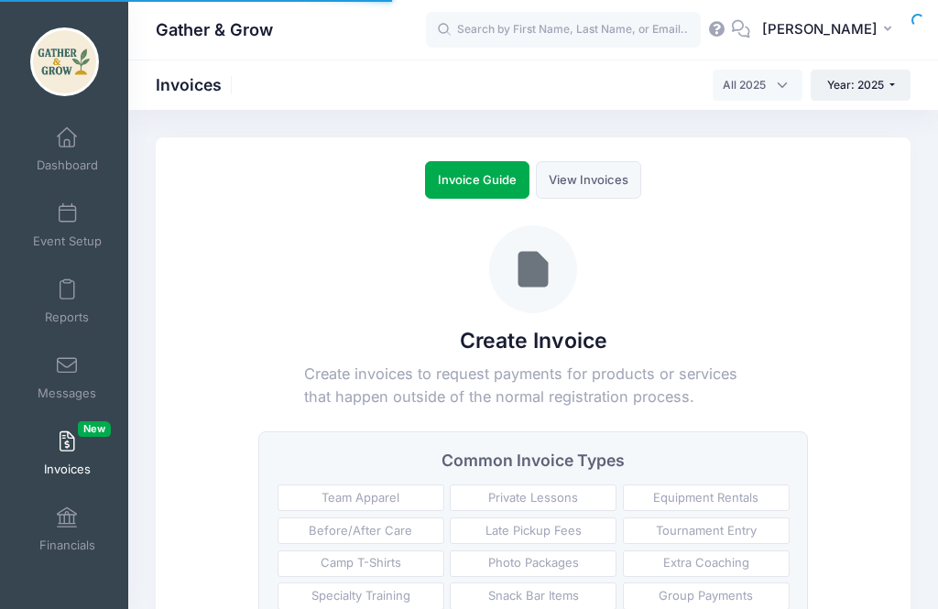
select select
click at [580, 191] on link "View Invoices" at bounding box center [588, 180] width 105 height 38
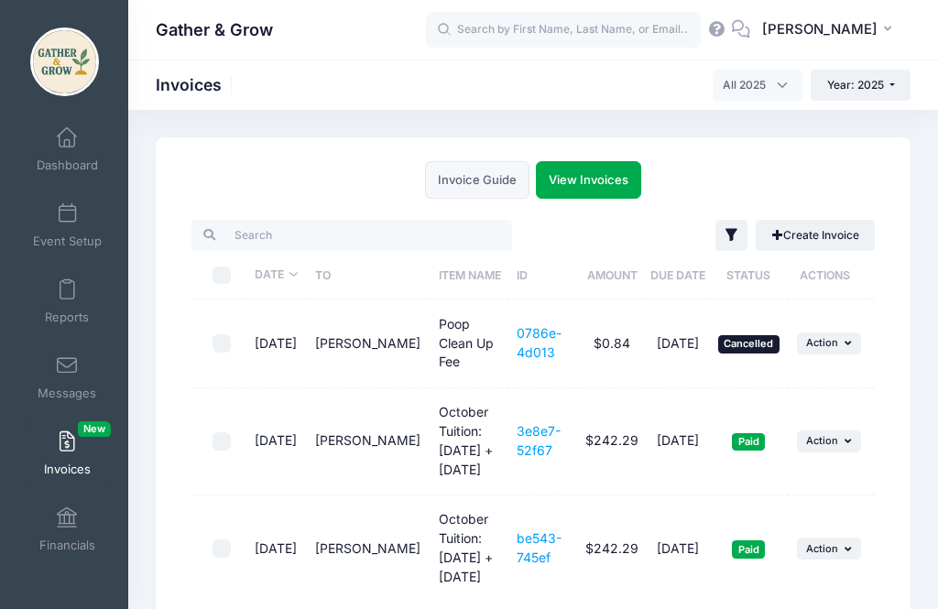
click at [841, 430] on button "... Action" at bounding box center [829, 441] width 64 height 22
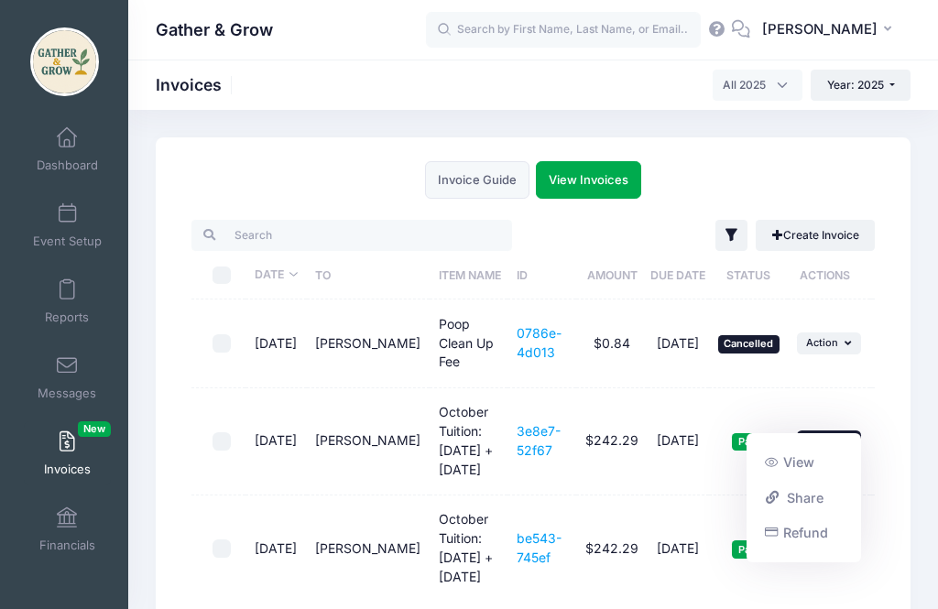
click at [799, 462] on link "View" at bounding box center [804, 462] width 97 height 35
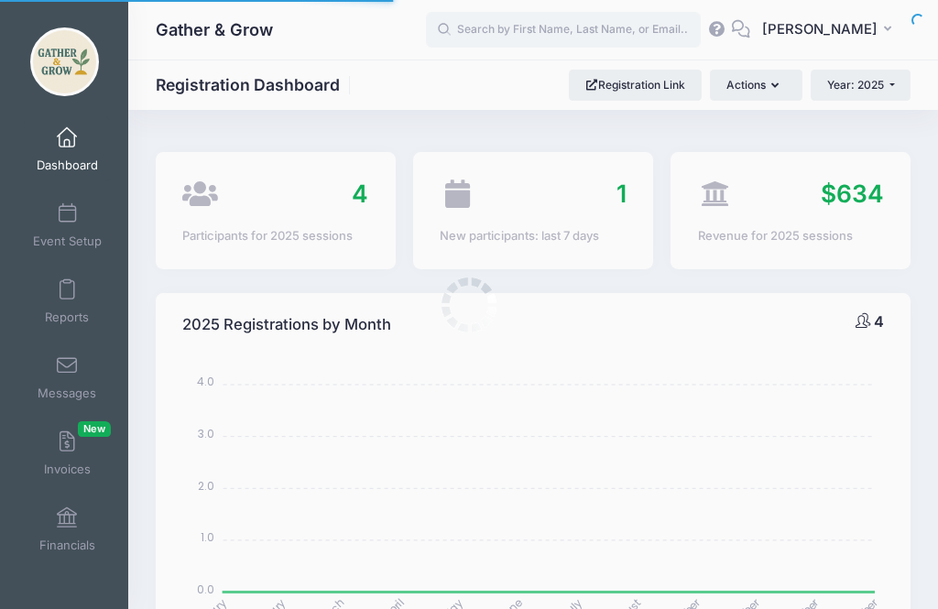
select select
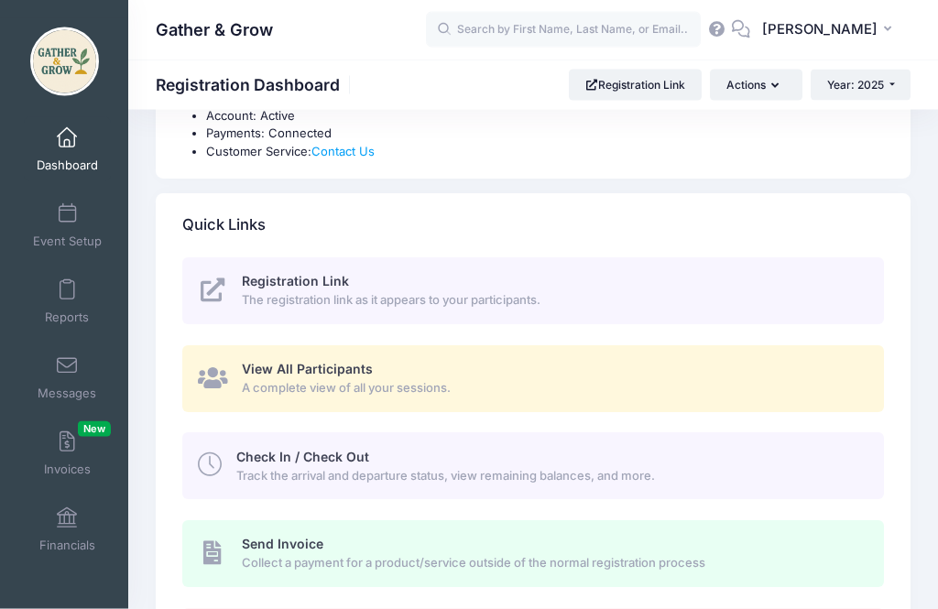
scroll to position [695, 0]
click at [832, 371] on div "View All Participants A complete view of all your sessions." at bounding box center [552, 377] width 621 height 37
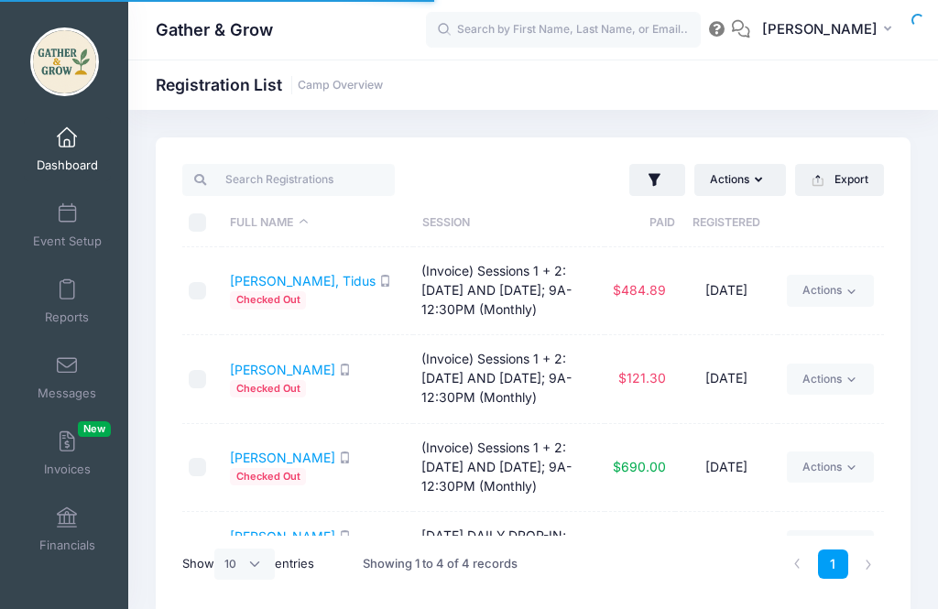
select select "10"
click at [274, 369] on link "Hines, Emerson" at bounding box center [282, 370] width 105 height 16
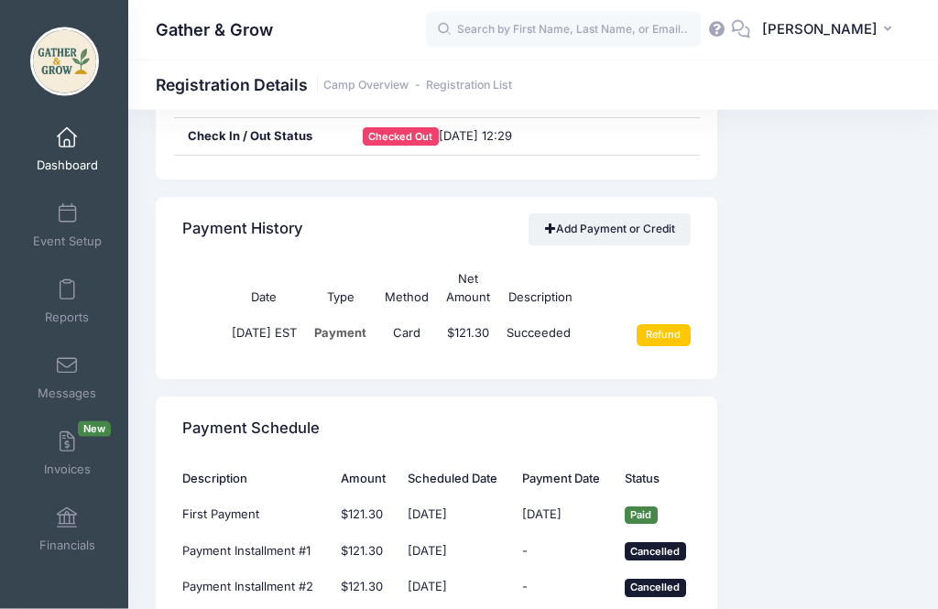
scroll to position [1261, 0]
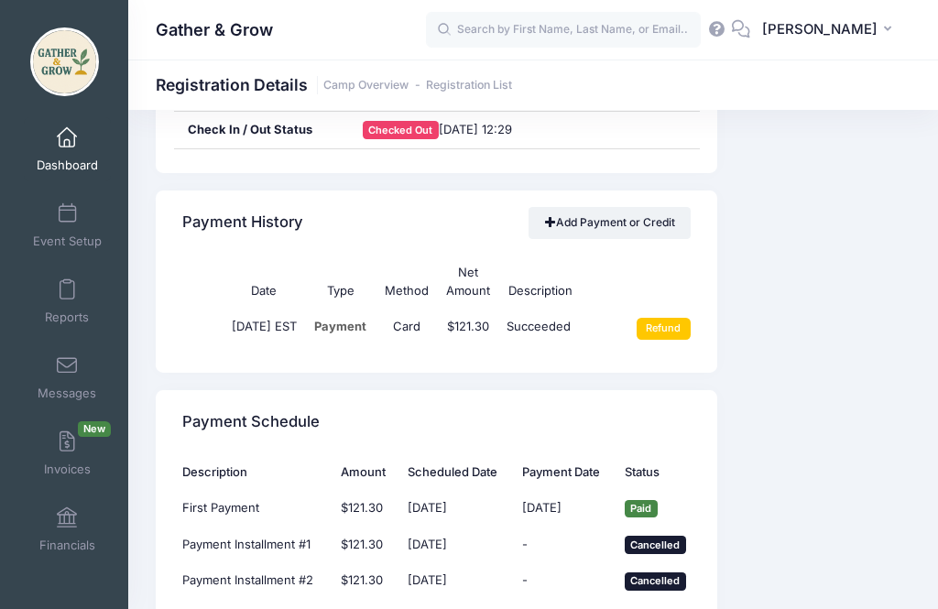
click at [627, 211] on link "Add Payment or Credit" at bounding box center [609, 222] width 162 height 31
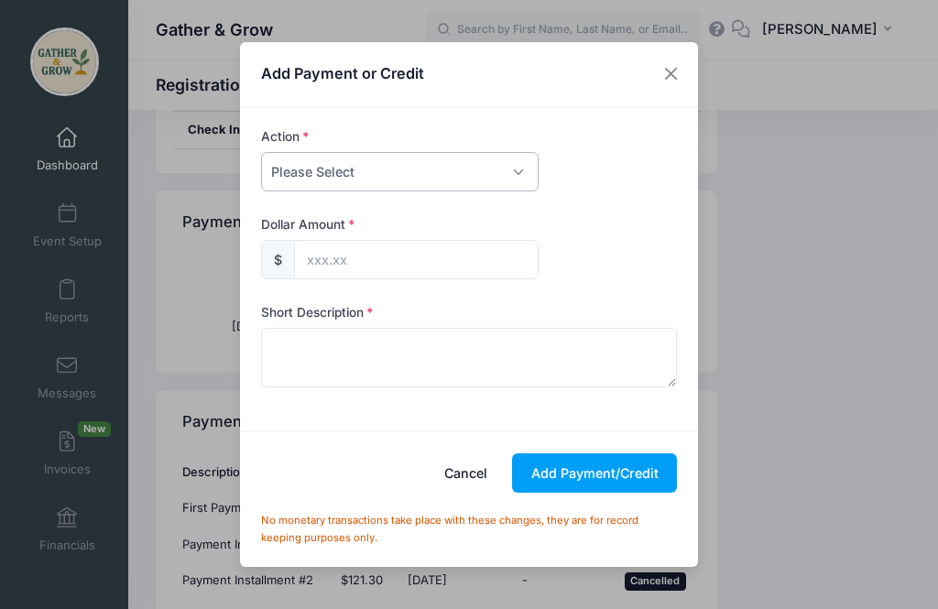
click at [510, 187] on select "Please Select Payment Credit Refund (Offline)" at bounding box center [399, 171] width 277 height 39
select select "payment"
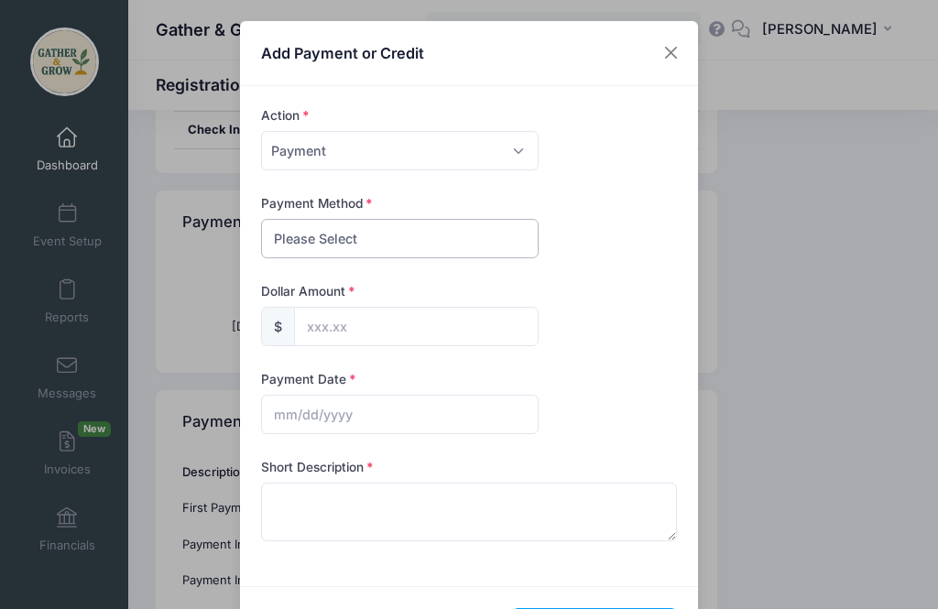
click at [491, 243] on select "Please Select PayPal Cash Check Bank Transfer Other" at bounding box center [399, 238] width 277 height 39
select select "other"
click at [389, 327] on input "text" at bounding box center [416, 326] width 245 height 39
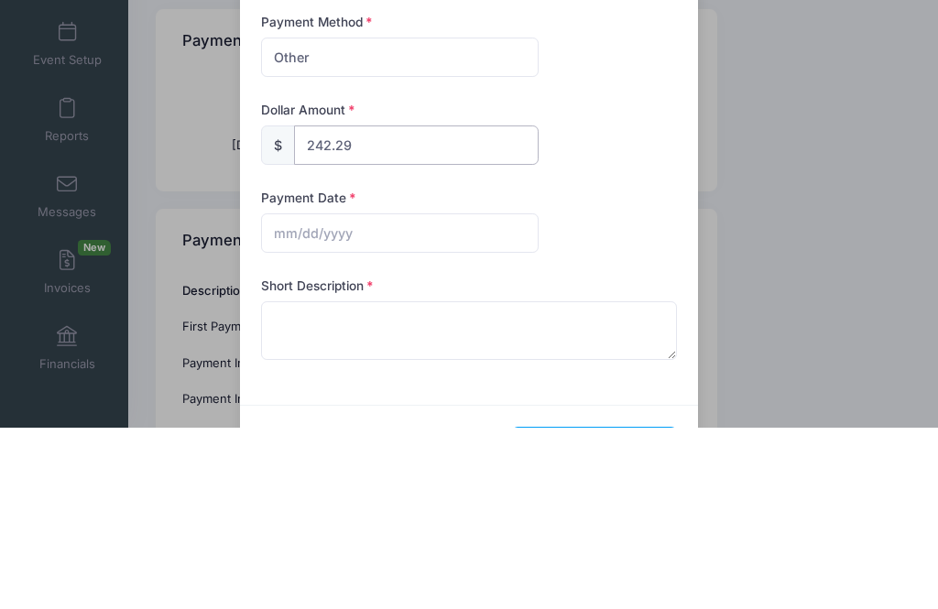
type input "242.29"
click at [582, 370] on div "Payment Date" at bounding box center [469, 402] width 417 height 64
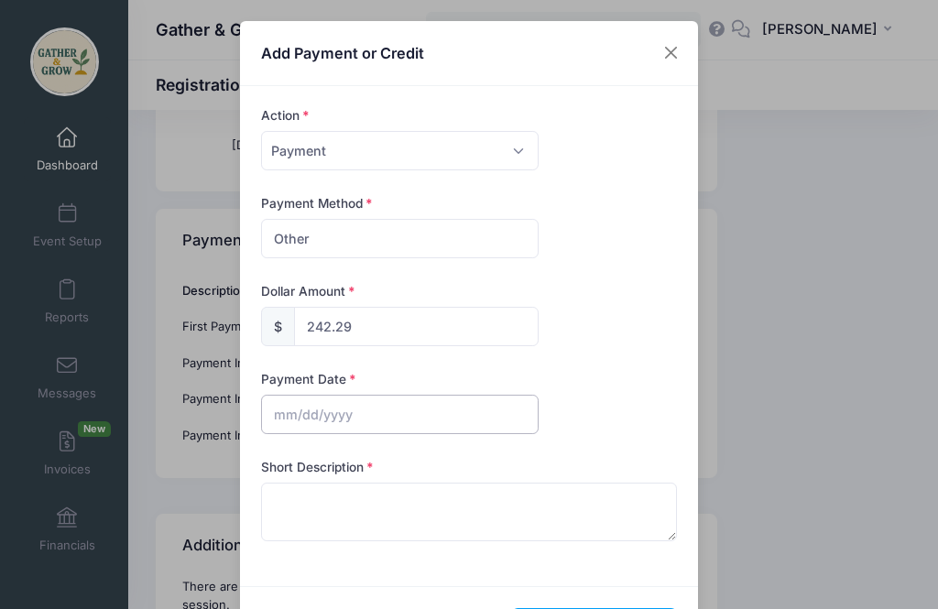
click at [360, 411] on input "text" at bounding box center [399, 414] width 277 height 39
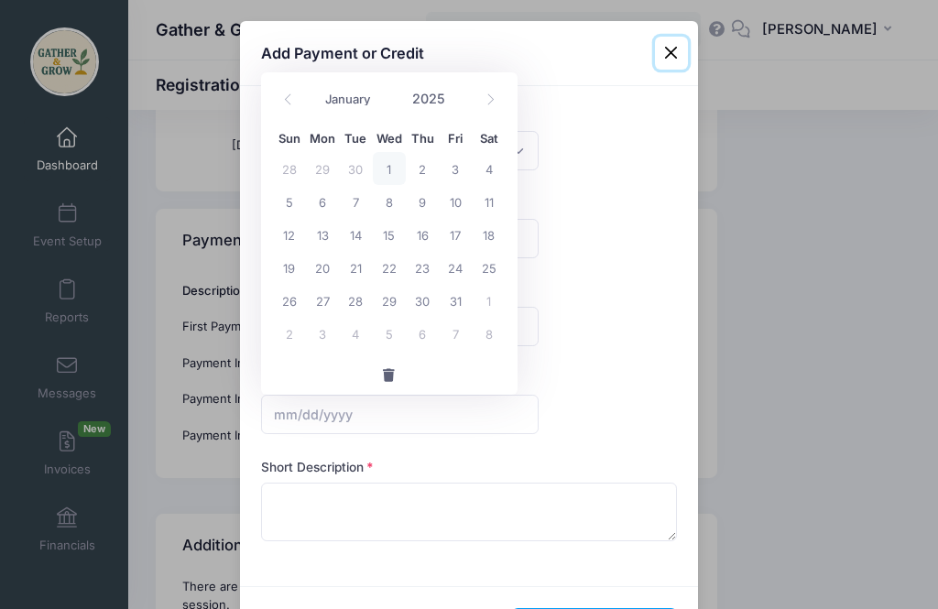
click at [396, 165] on span "1" at bounding box center [389, 168] width 33 height 33
type input "10/01/2025"
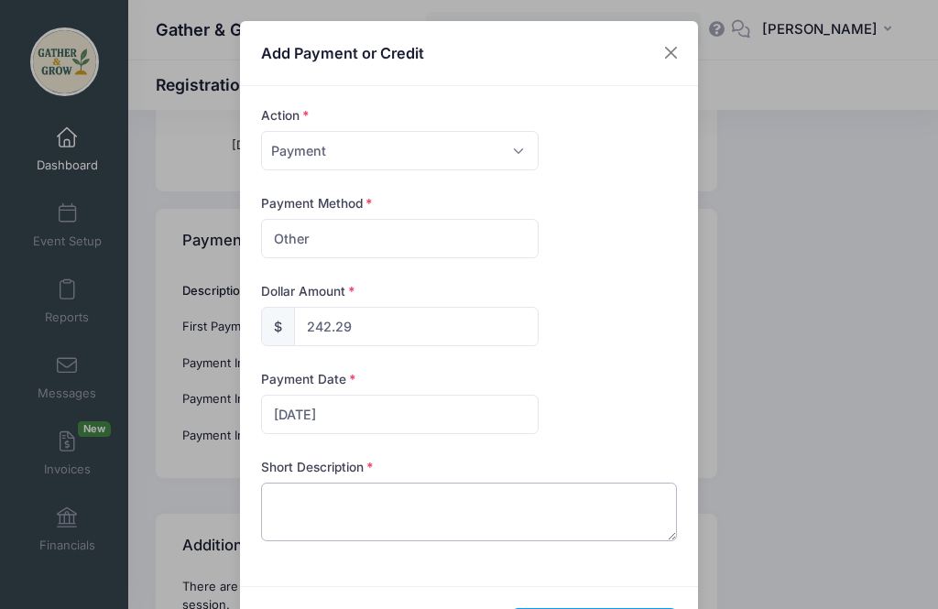
click at [416, 512] on textarea at bounding box center [469, 512] width 417 height 59
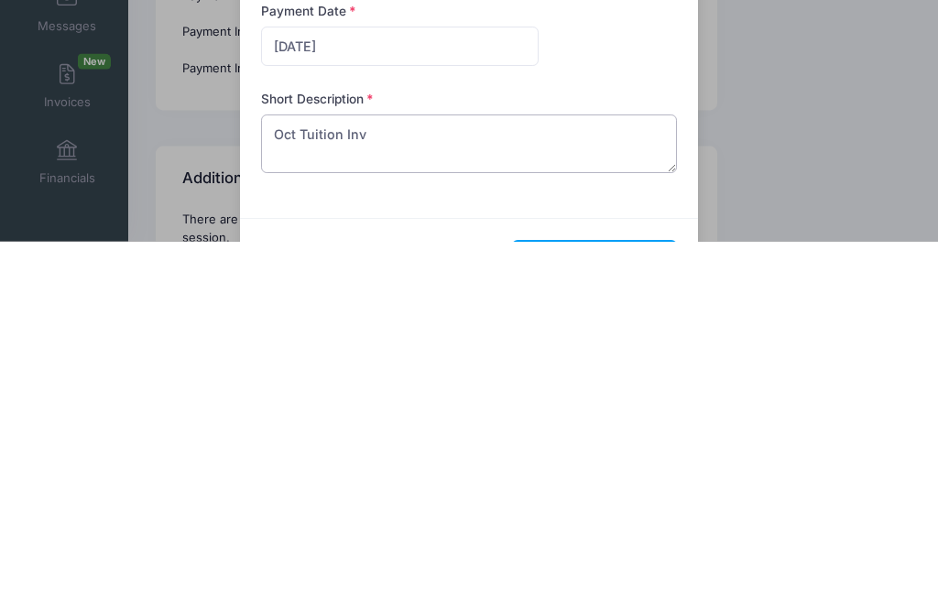
type textarea "Oct Tuition Inv"
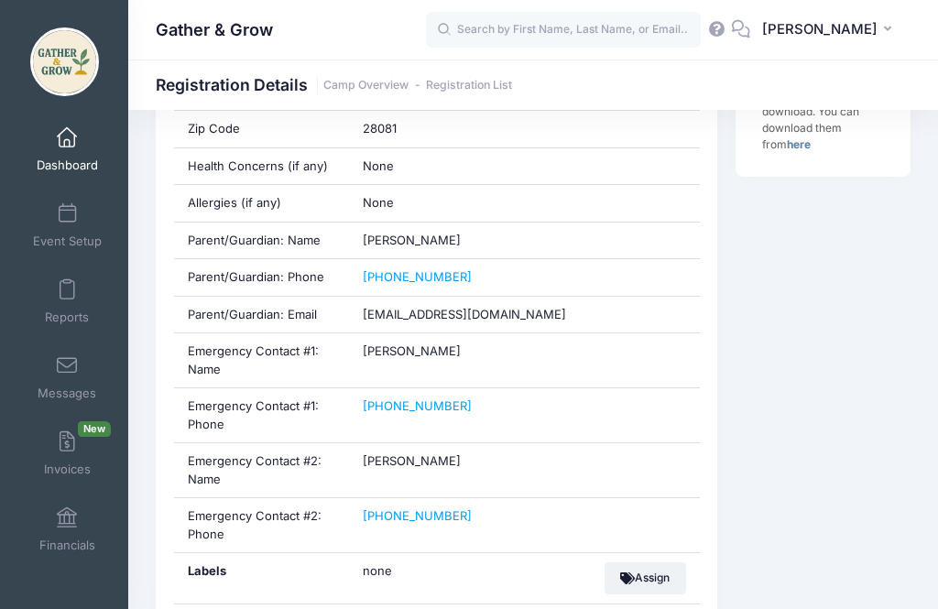
scroll to position [765, 0]
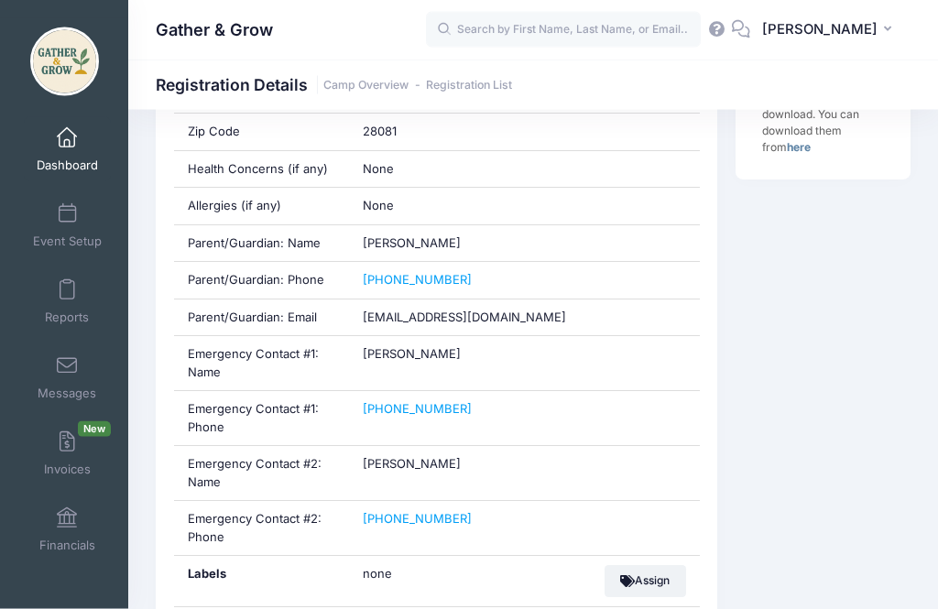
click at [52, 158] on span "Dashboard" at bounding box center [67, 166] width 61 height 16
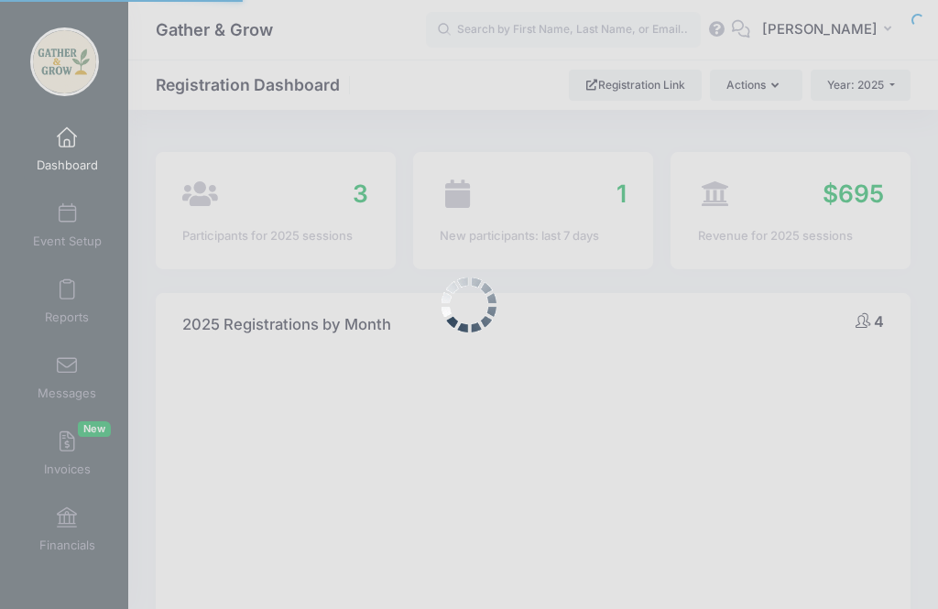
select select
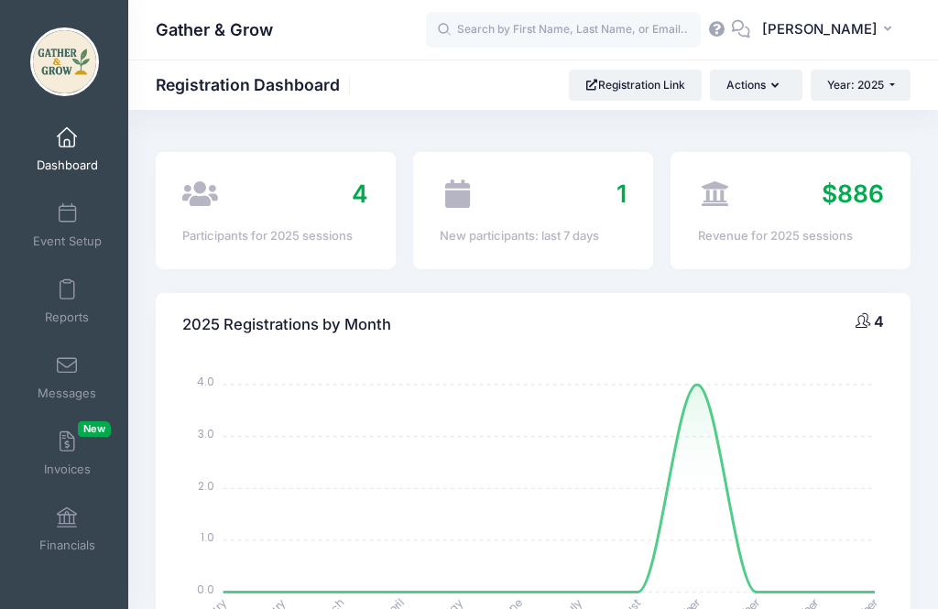
click at [854, 190] on span "$886" at bounding box center [852, 193] width 62 height 29
click at [716, 201] on icon at bounding box center [716, 193] width 36 height 28
click at [849, 200] on span "$886" at bounding box center [852, 193] width 62 height 29
click at [57, 538] on span "Financials" at bounding box center [67, 546] width 56 height 16
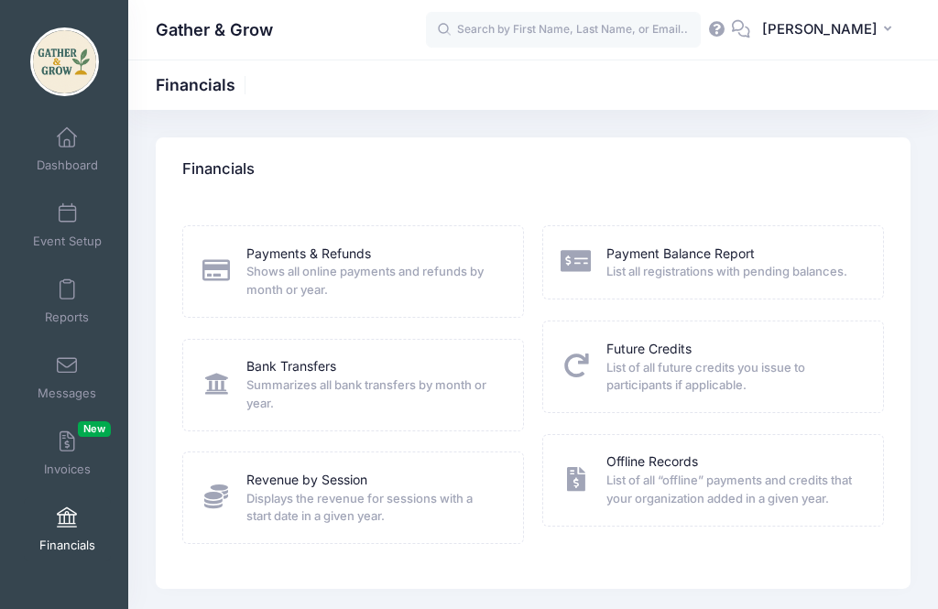
click at [258, 477] on link "Revenue by Session" at bounding box center [306, 480] width 121 height 19
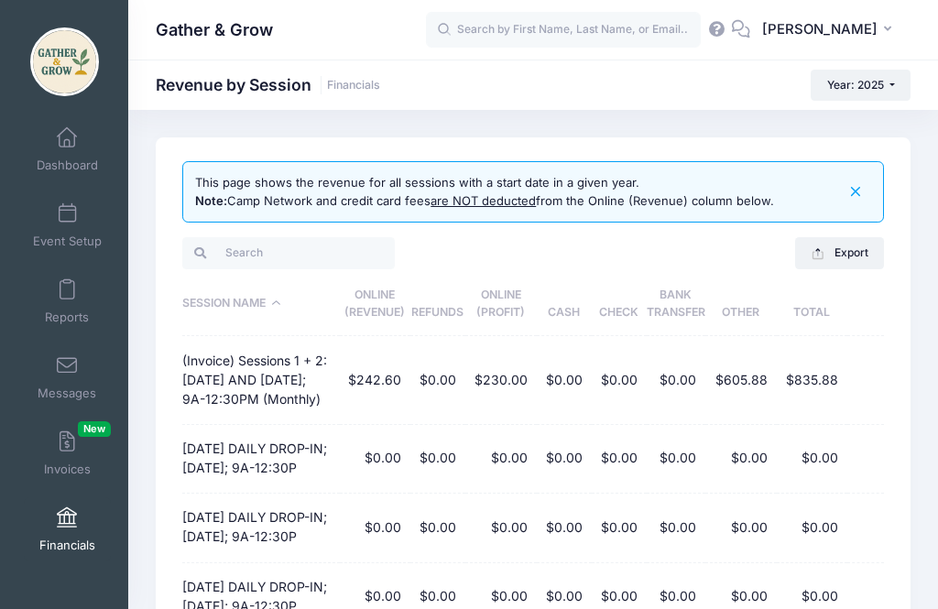
click at [351, 64] on div "Gather & Grow Revenue by Session Financials Year: 2025 Year: 2026 Year: 2025" at bounding box center [533, 85] width 810 height 50
click at [358, 85] on link "Financials" at bounding box center [353, 86] width 53 height 14
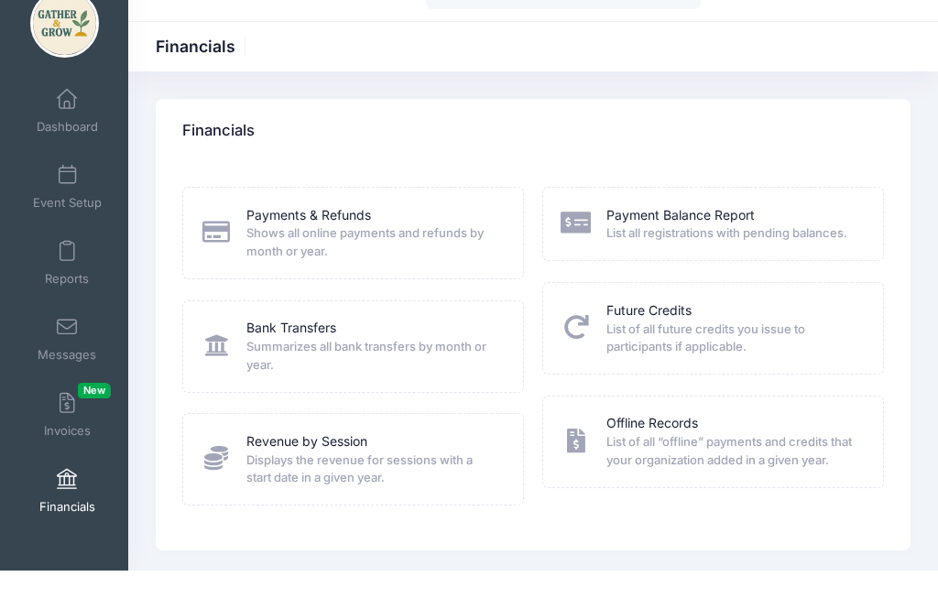
scroll to position [3, 0]
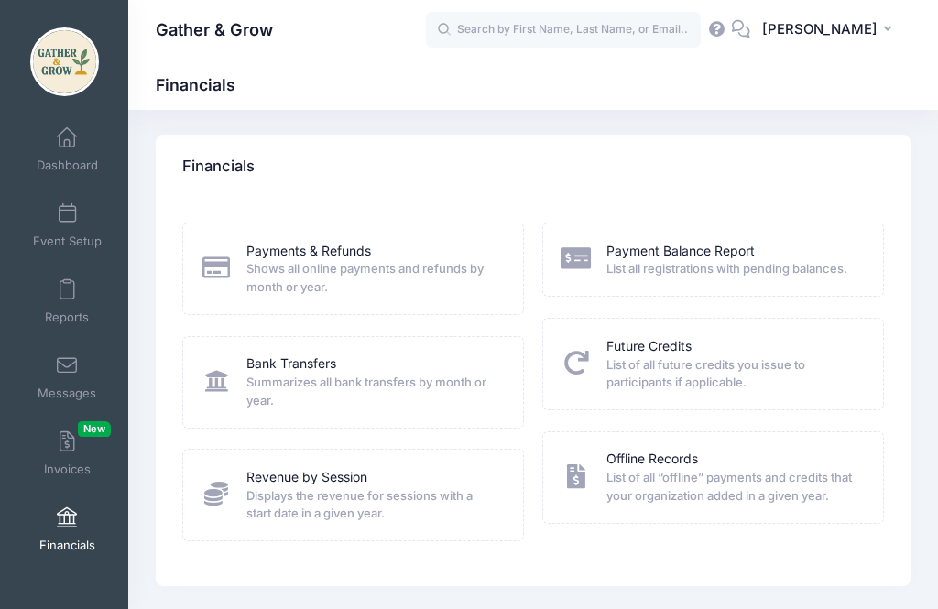
click at [426, 269] on span "Shows all online payments and refunds by month or year." at bounding box center [372, 278] width 253 height 36
click at [216, 258] on icon at bounding box center [216, 268] width 30 height 24
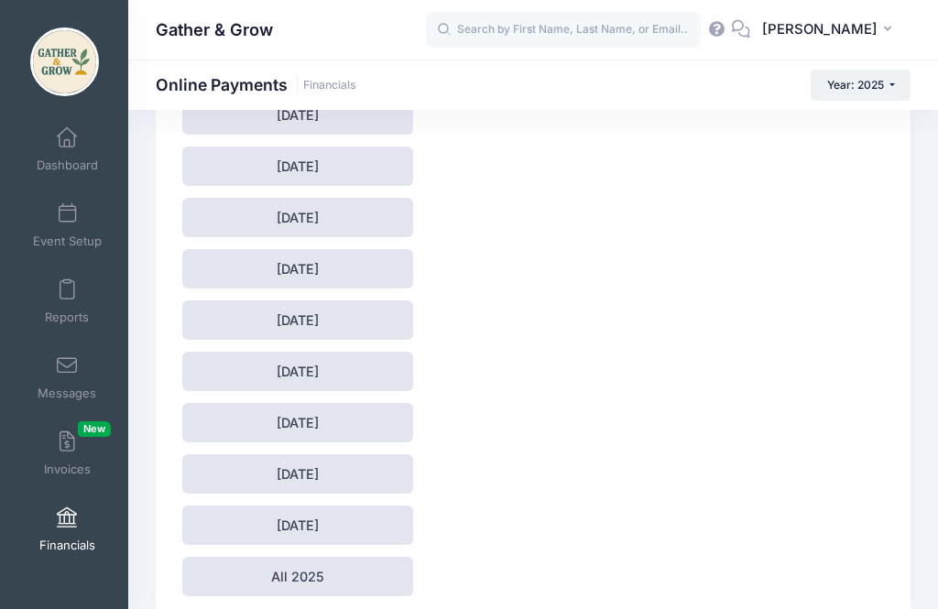
scroll to position [241, 0]
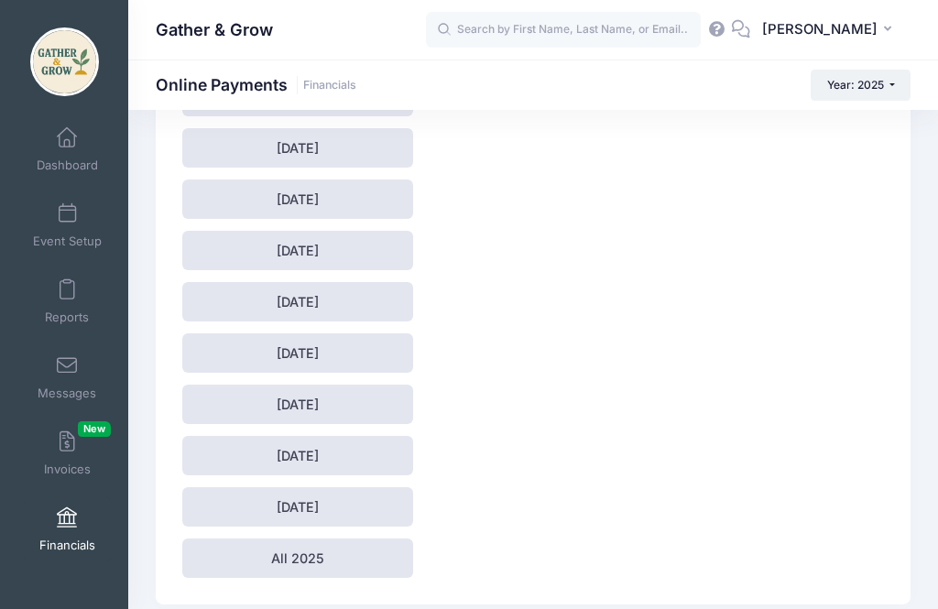
click at [300, 554] on link "All 2025" at bounding box center [297, 557] width 231 height 39
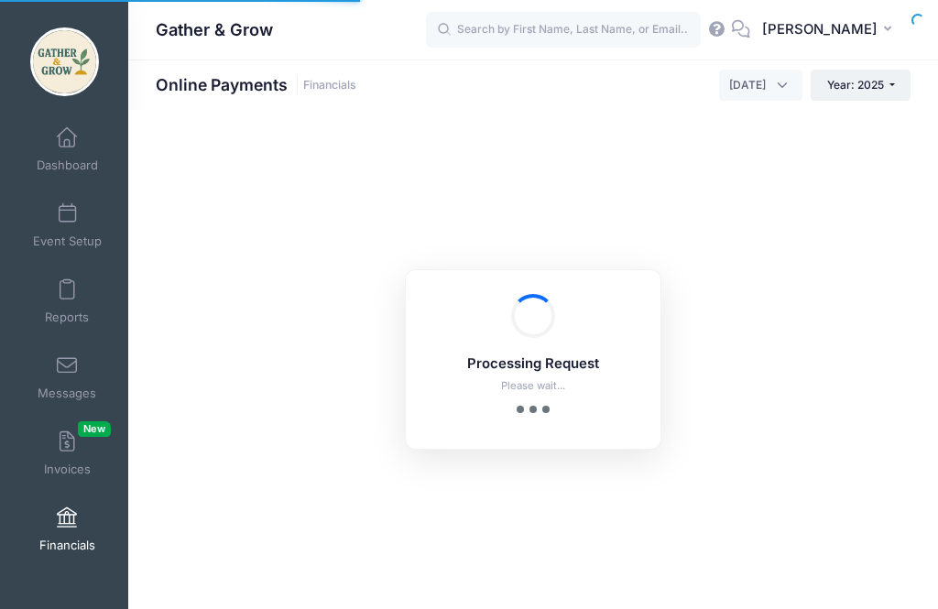
select select "10"
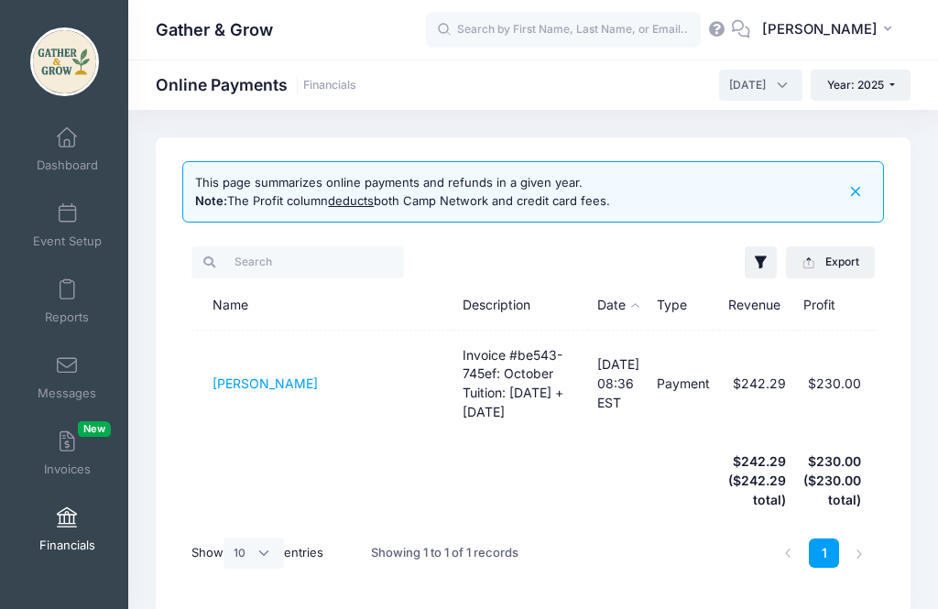
click at [767, 90] on span "[DATE]" at bounding box center [760, 85] width 83 height 31
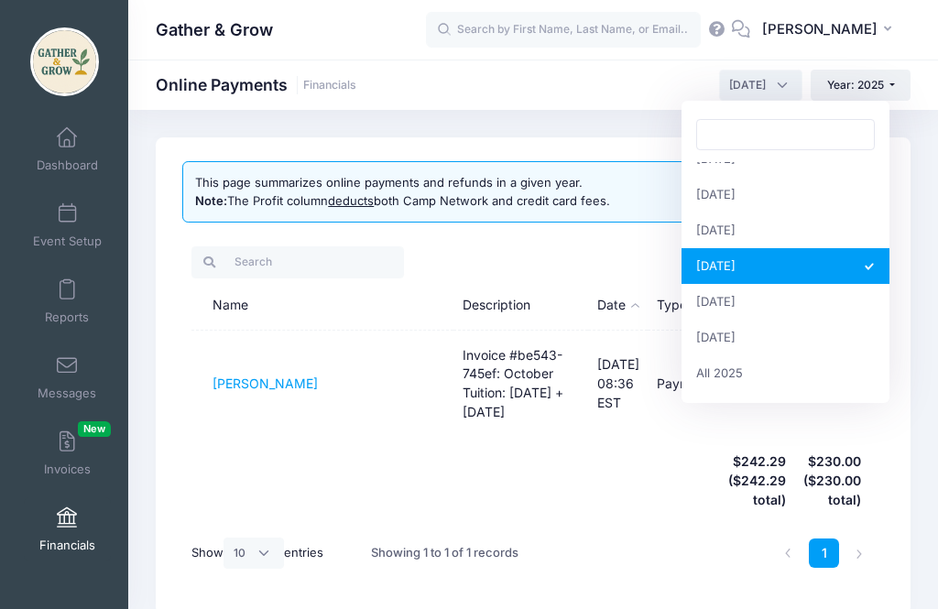
scroll to position [282, 0]
select select
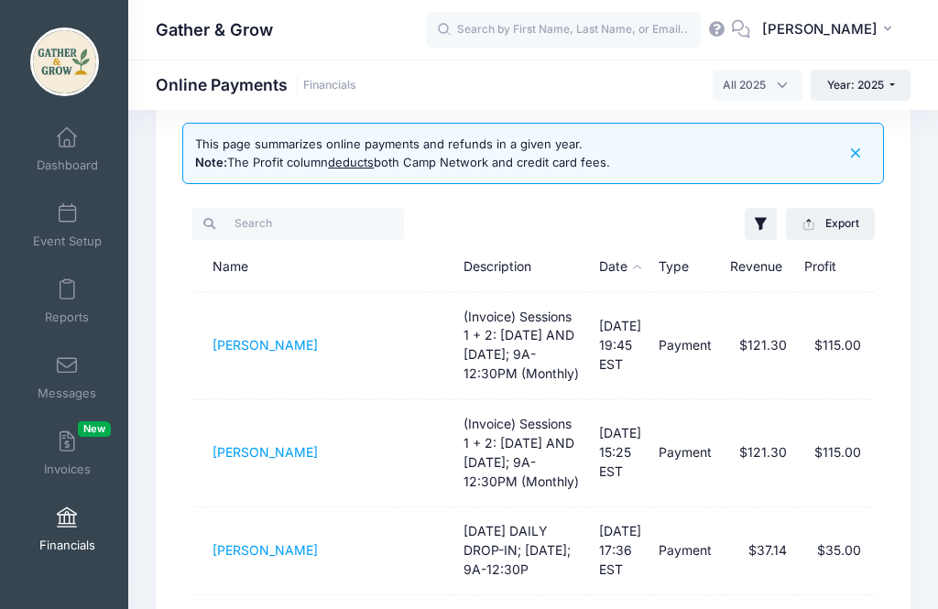
scroll to position [0, 0]
